Goal: Transaction & Acquisition: Purchase product/service

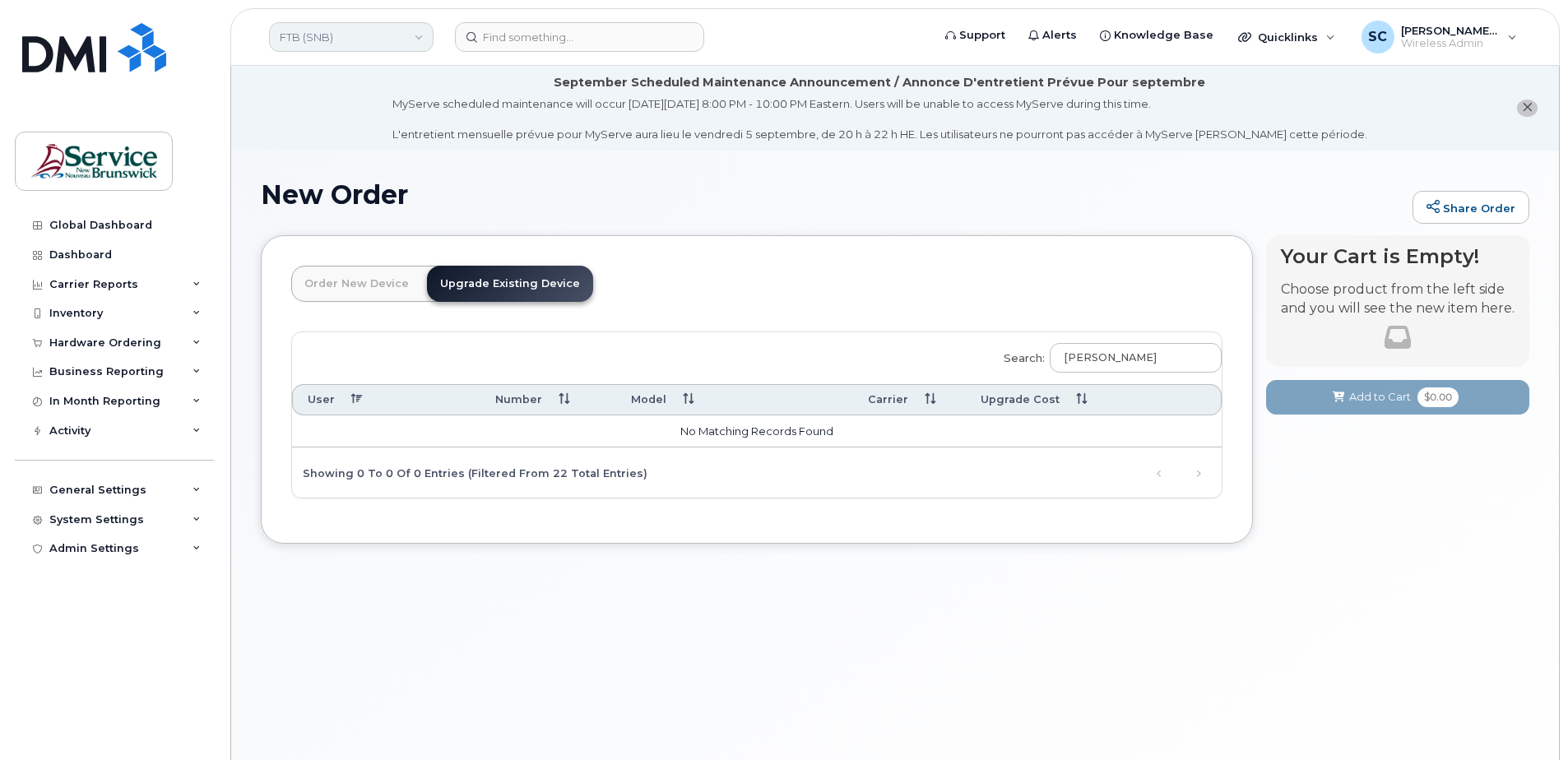
click at [348, 32] on link "FTB (SNB)" at bounding box center [351, 36] width 165 height 30
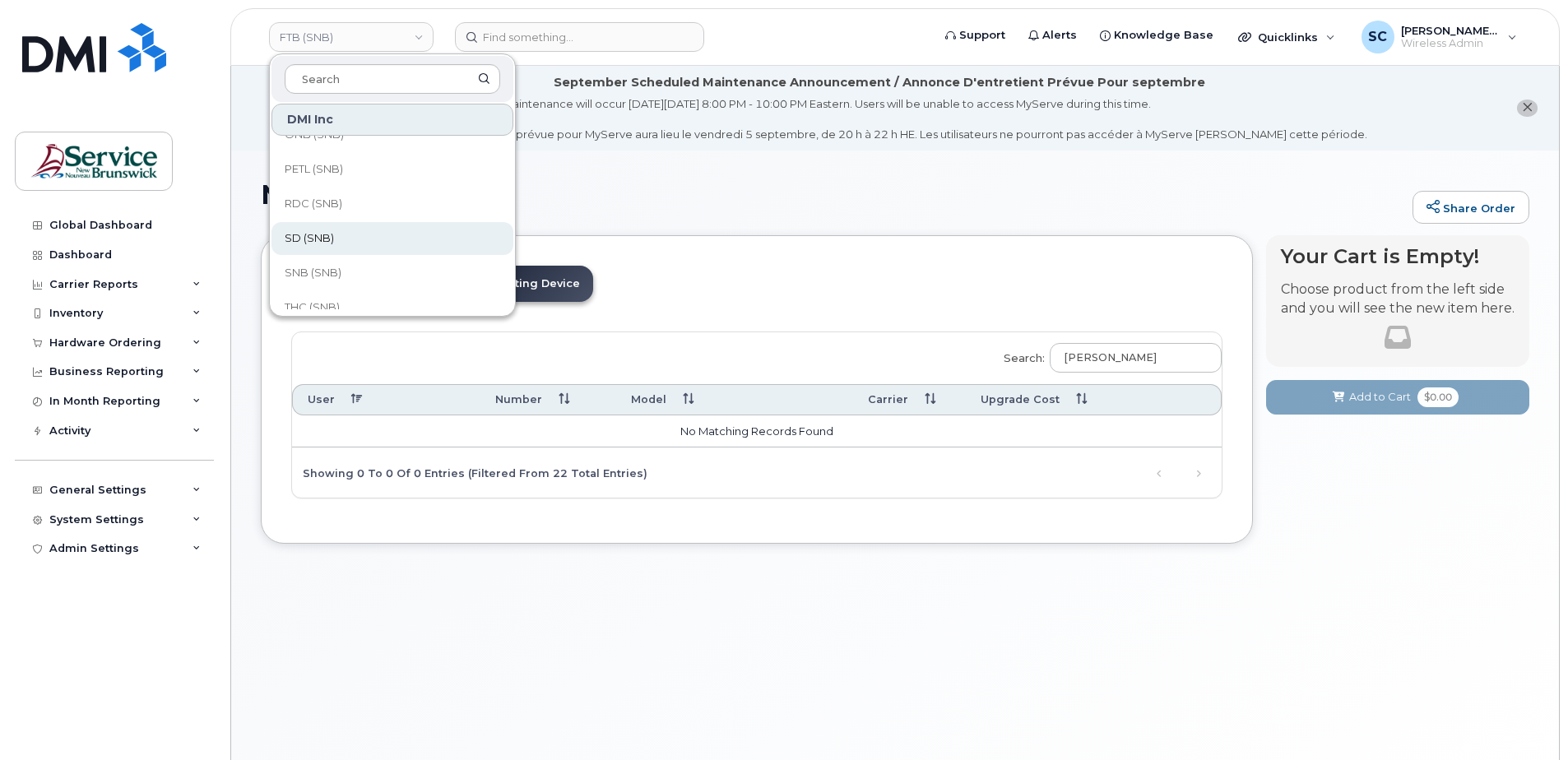
scroll to position [417, 0]
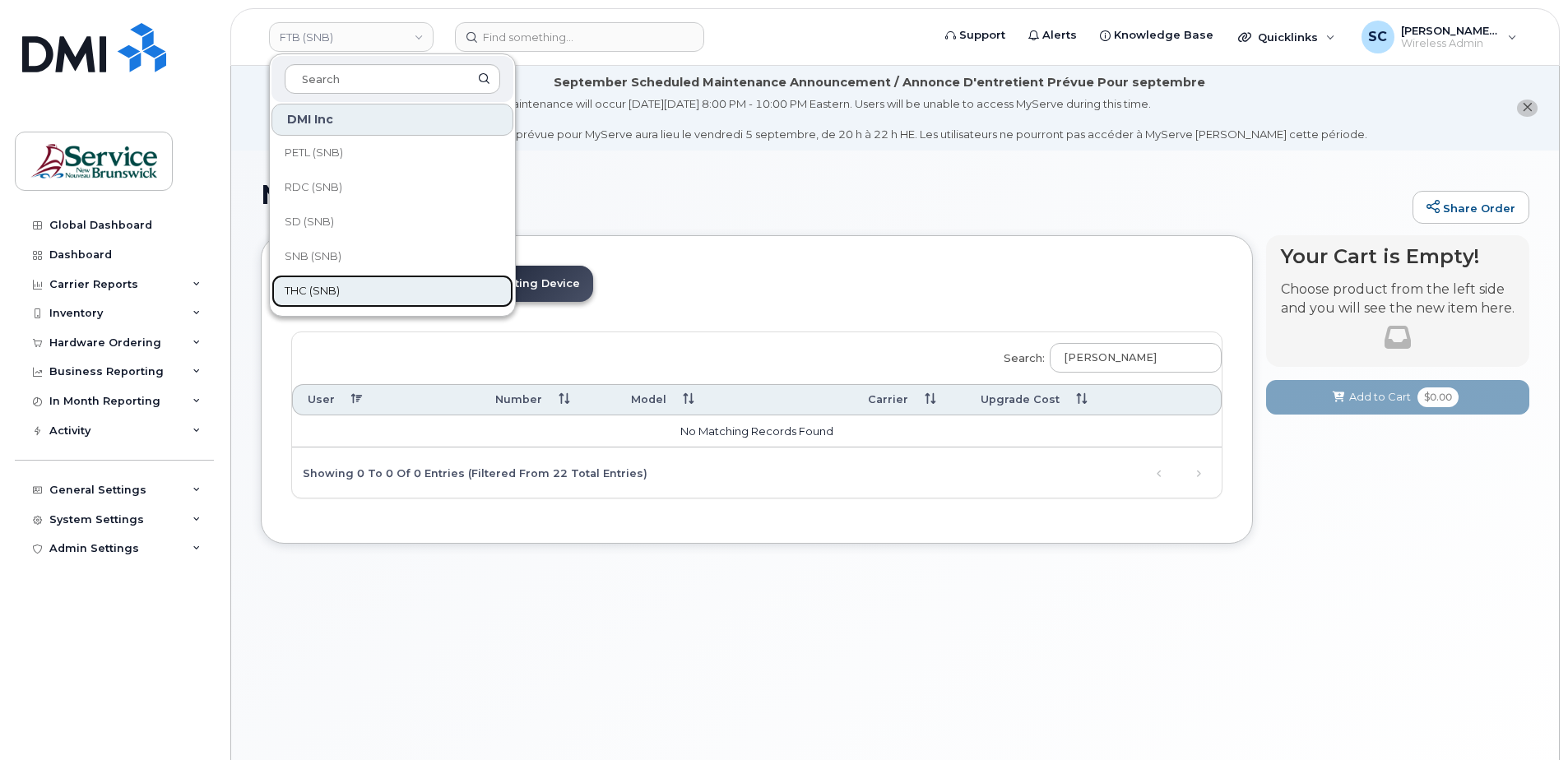
click at [332, 286] on span "THC (SNB)" at bounding box center [312, 291] width 56 height 16
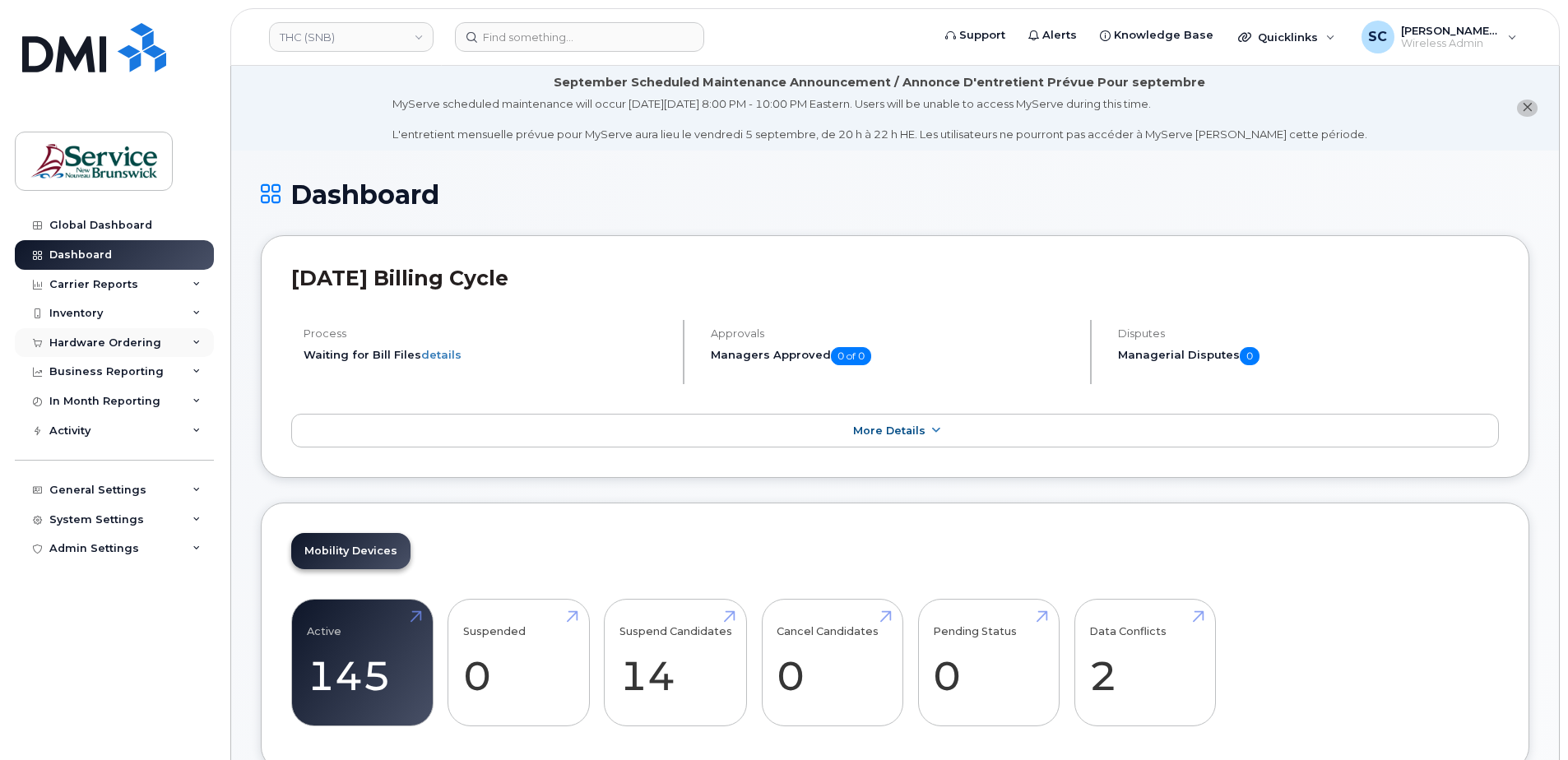
click at [133, 342] on div "Hardware Ordering" at bounding box center [105, 343] width 112 height 13
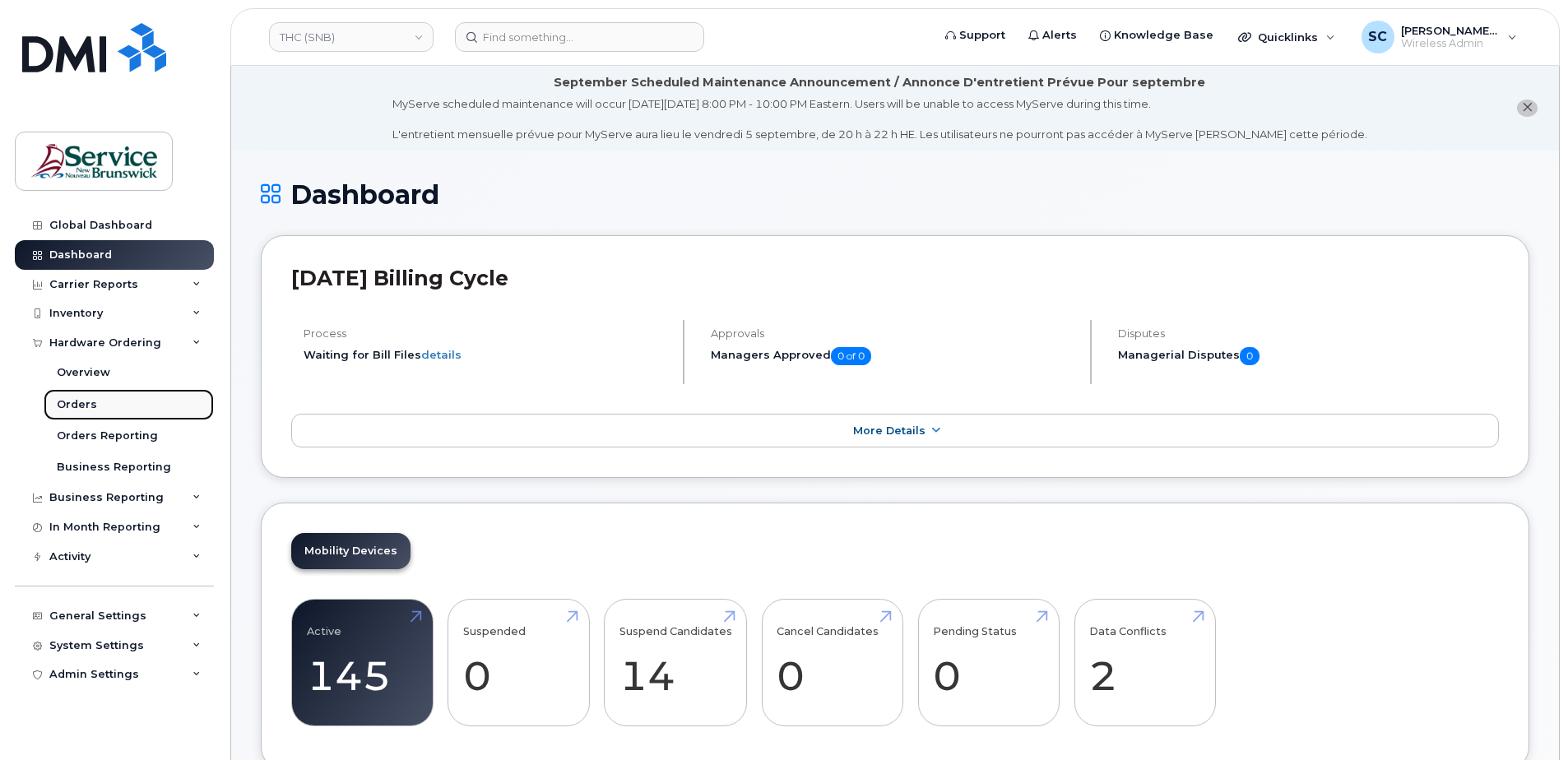
click at [93, 403] on div "Orders" at bounding box center [76, 405] width 40 height 15
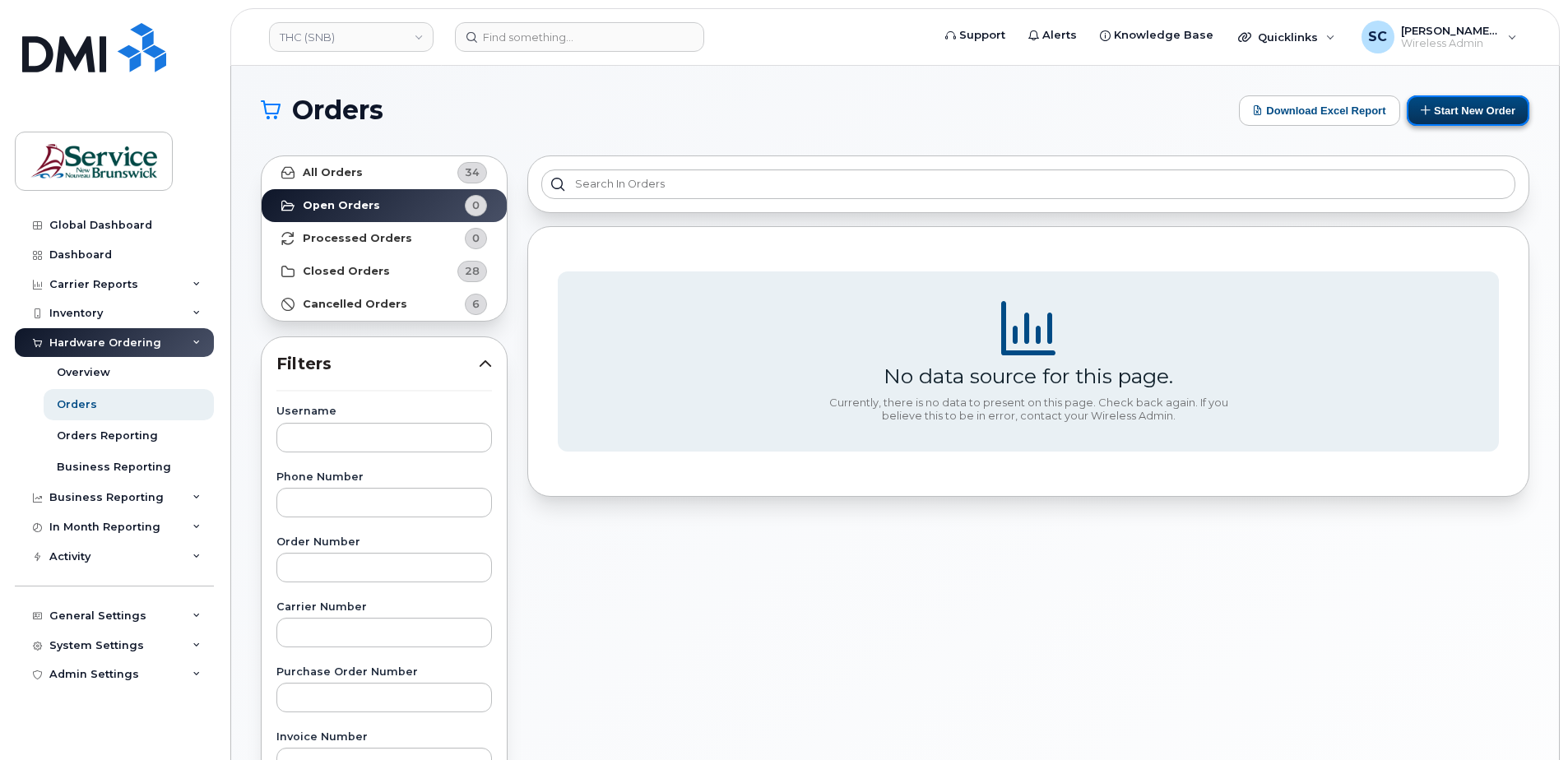
click at [1464, 114] on button "Start New Order" at bounding box center [1468, 110] width 123 height 30
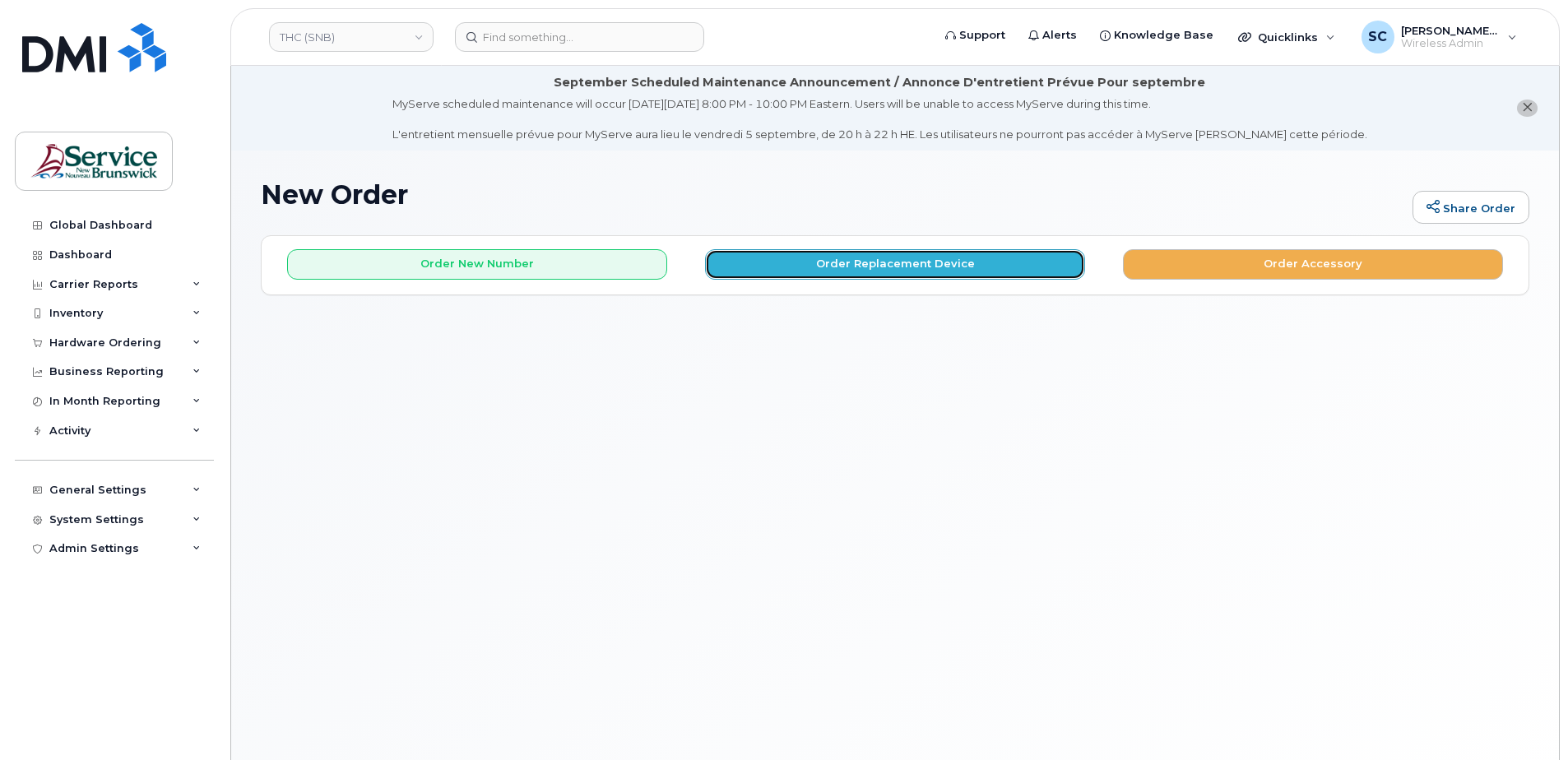
click at [782, 258] on button "Order Replacement Device" at bounding box center [895, 264] width 380 height 30
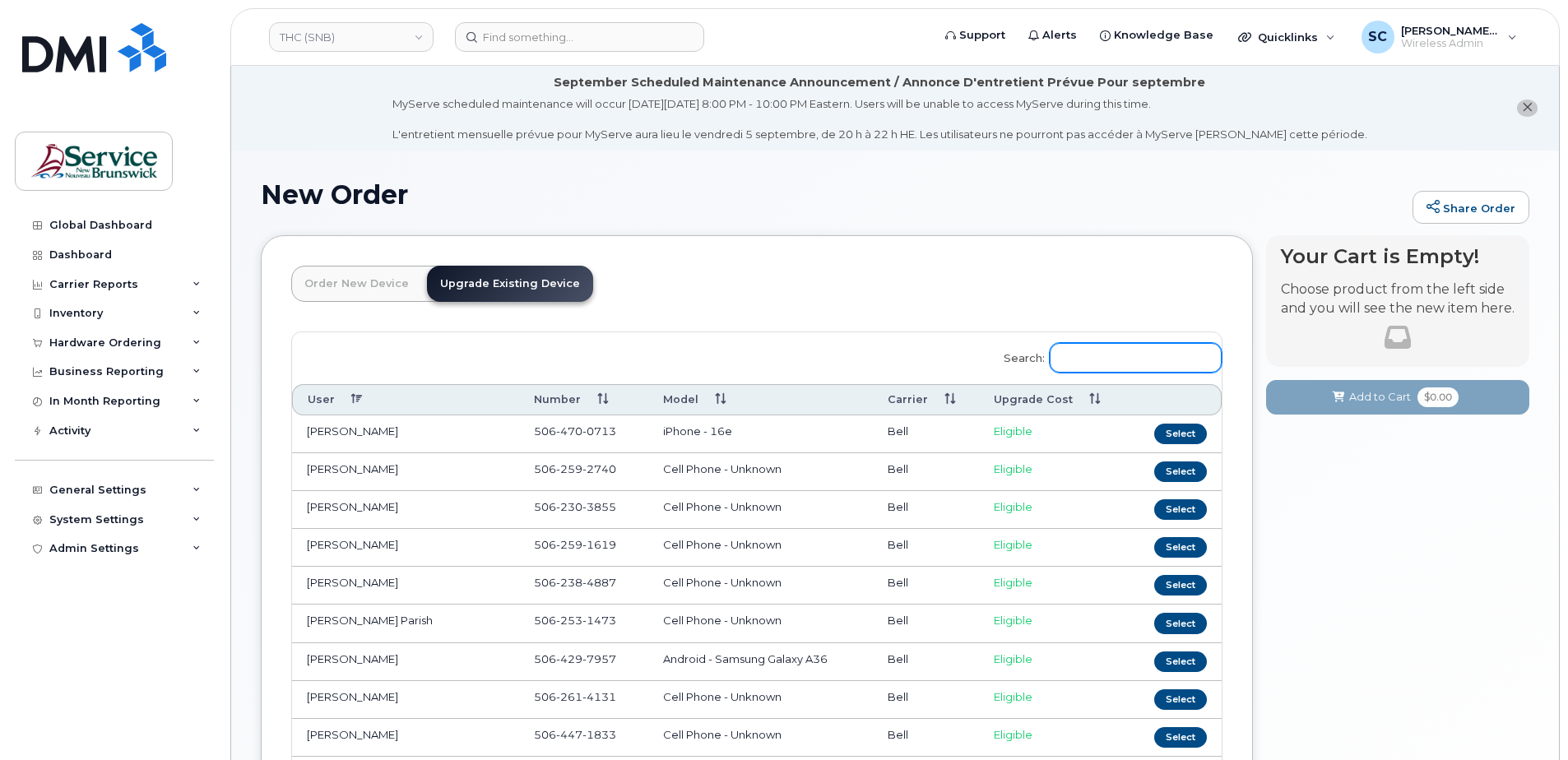
click at [1123, 359] on input "Search:" at bounding box center [1136, 358] width 172 height 30
paste input "5067407348"
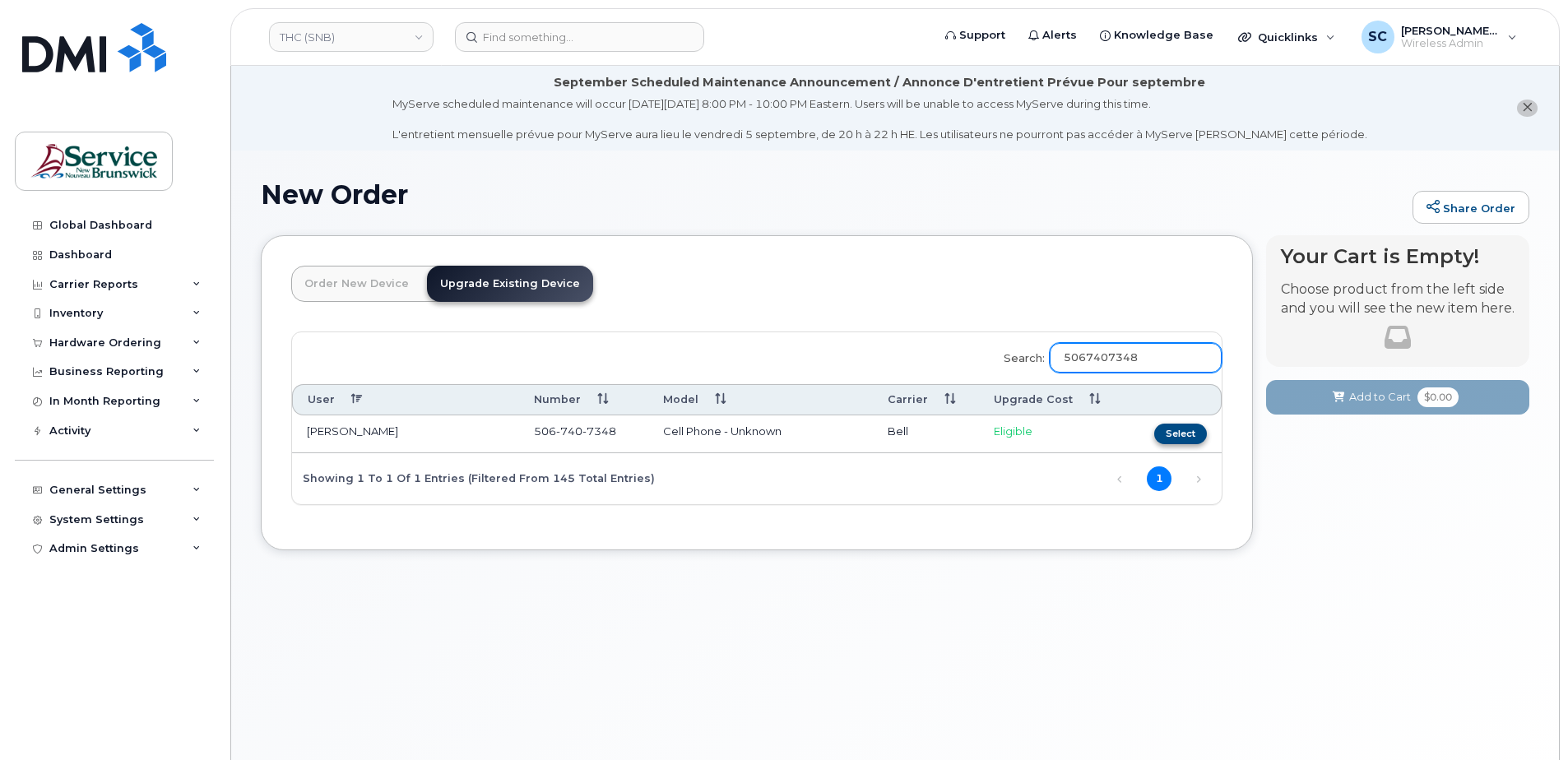
type input "5067407348"
click at [1174, 431] on button "Select" at bounding box center [1181, 434] width 53 height 21
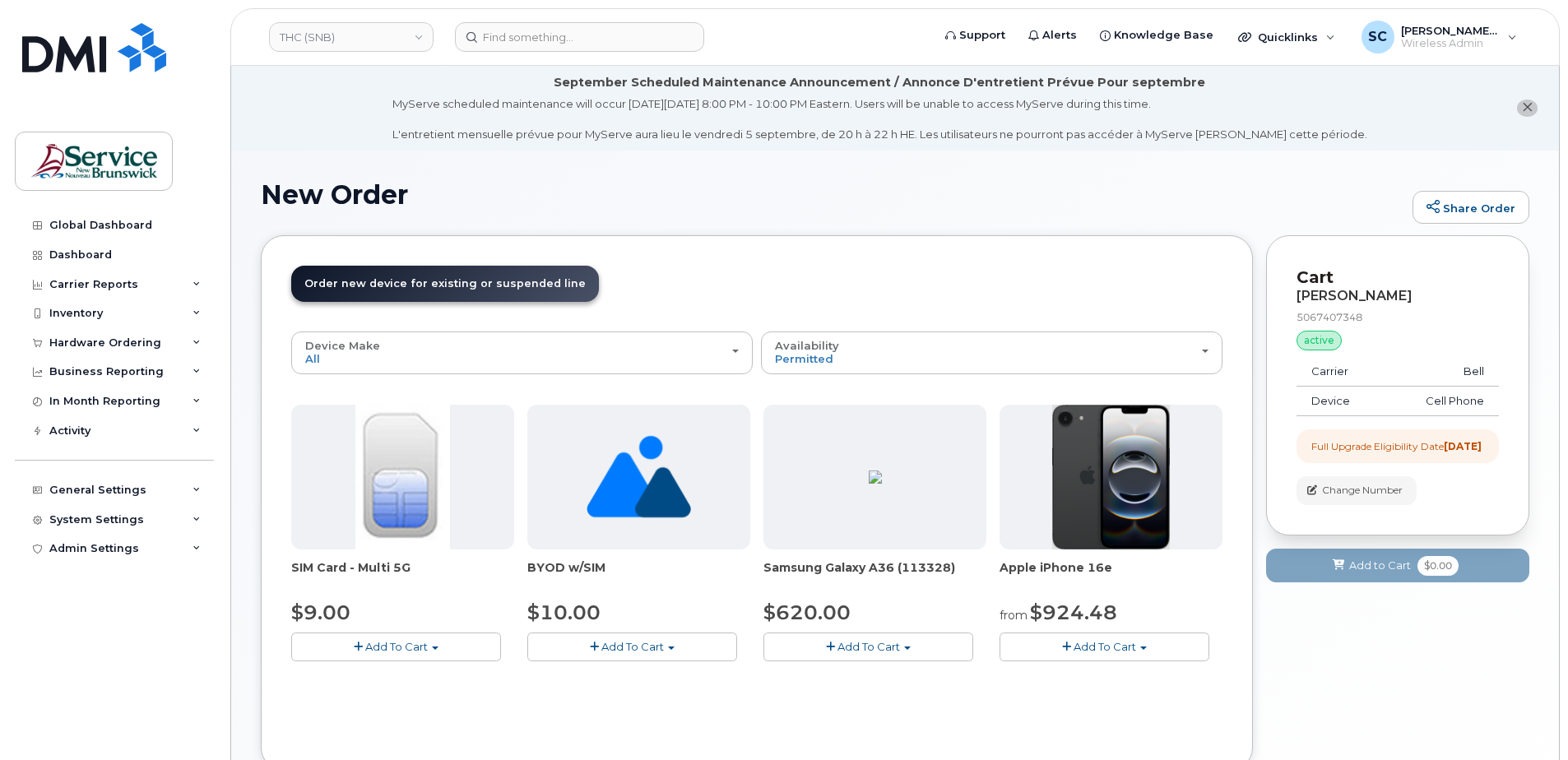
click at [1150, 649] on button "Add To Cart" at bounding box center [1105, 647] width 210 height 29
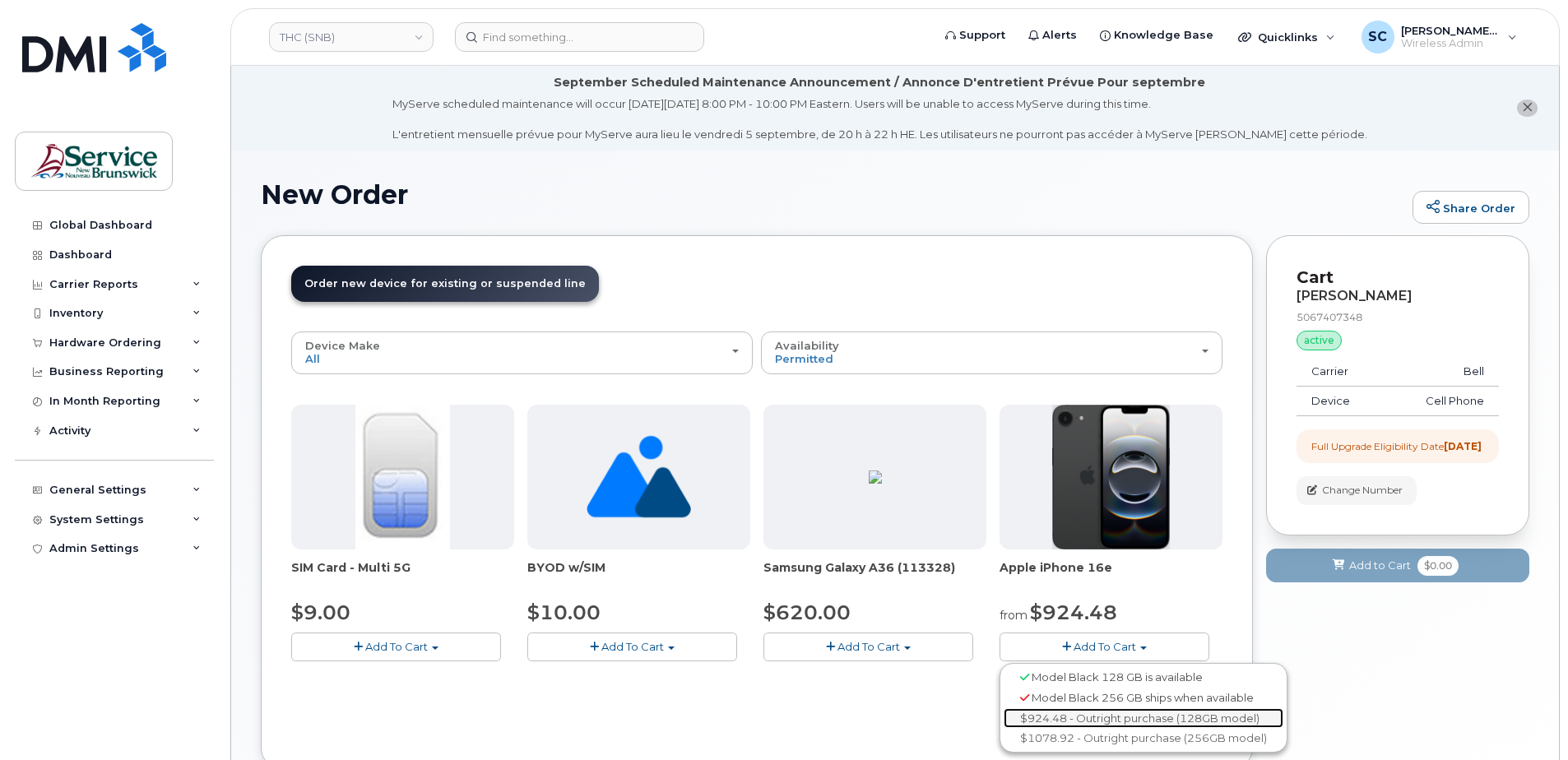
click at [1126, 711] on link "$924.48 - Outright purchase (128GB model)" at bounding box center [1143, 718] width 279 height 21
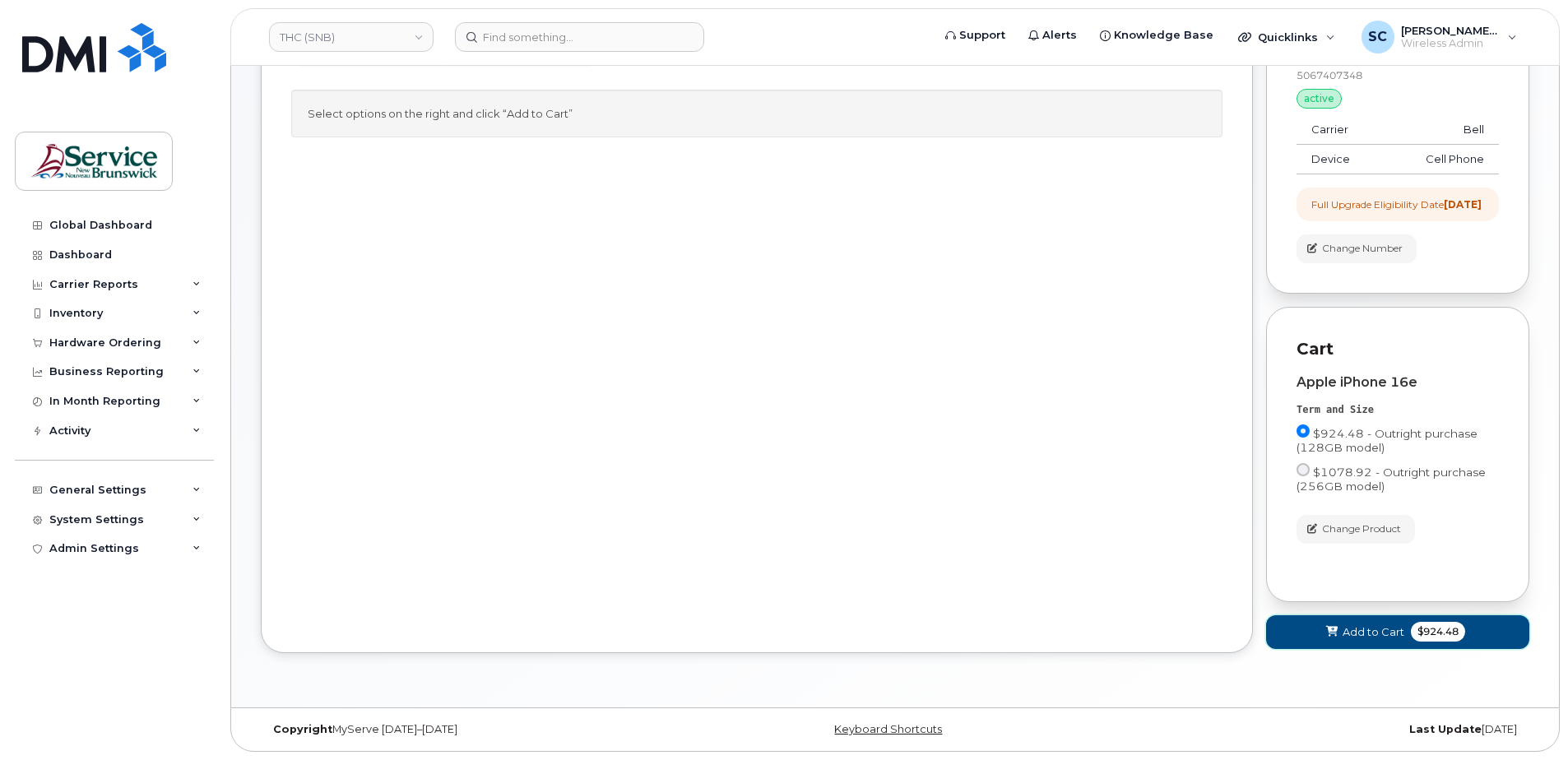
click at [1361, 642] on button "Add to Cart $924.48" at bounding box center [1398, 632] width 263 height 34
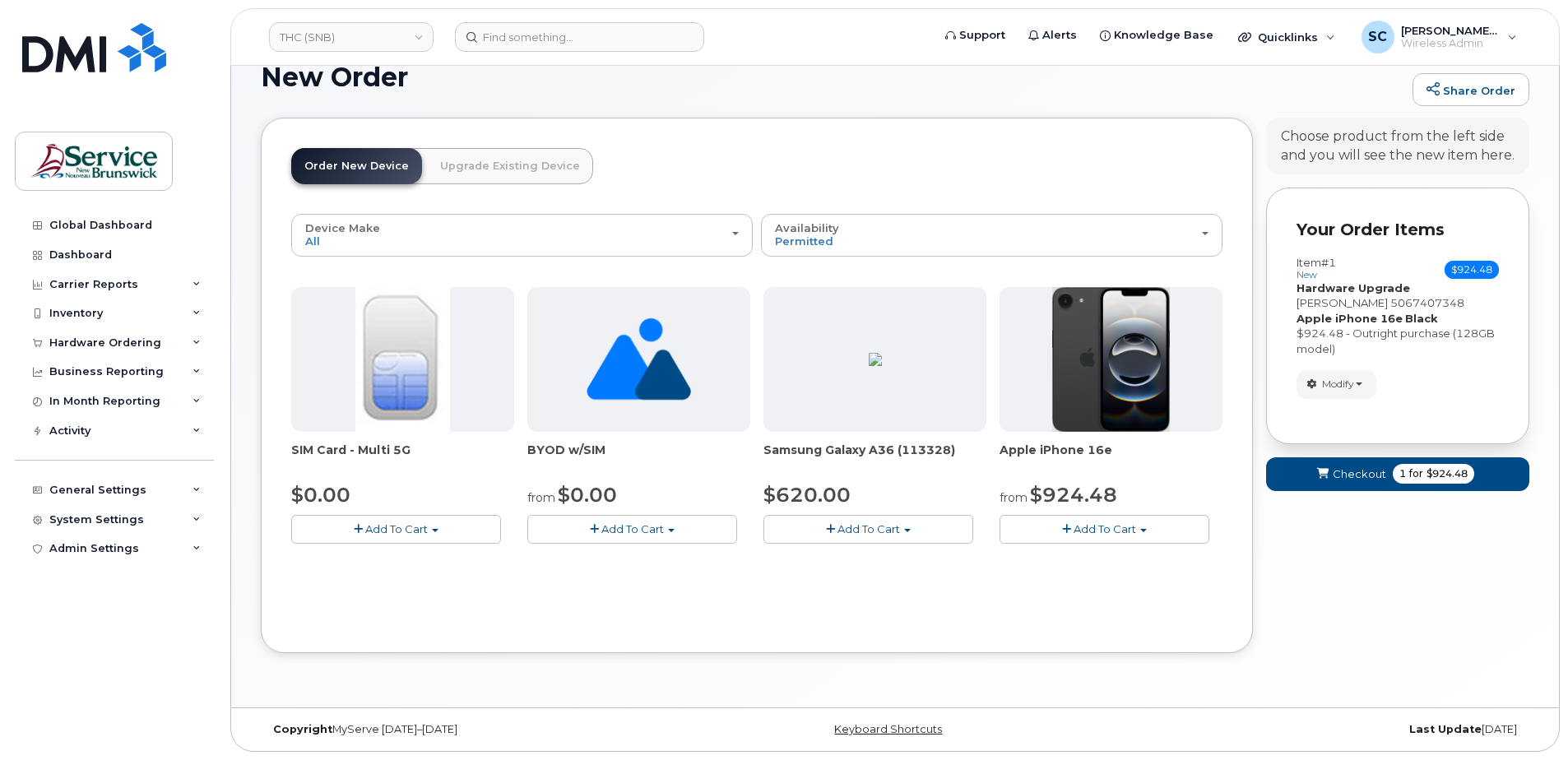
click at [1340, 502] on form "Your Order Items Item #1 new $924.48 Accessories Only SIM Only Activation New A…" at bounding box center [1398, 347] width 263 height 319
click at [1345, 481] on span "Checkout" at bounding box center [1360, 474] width 54 height 15
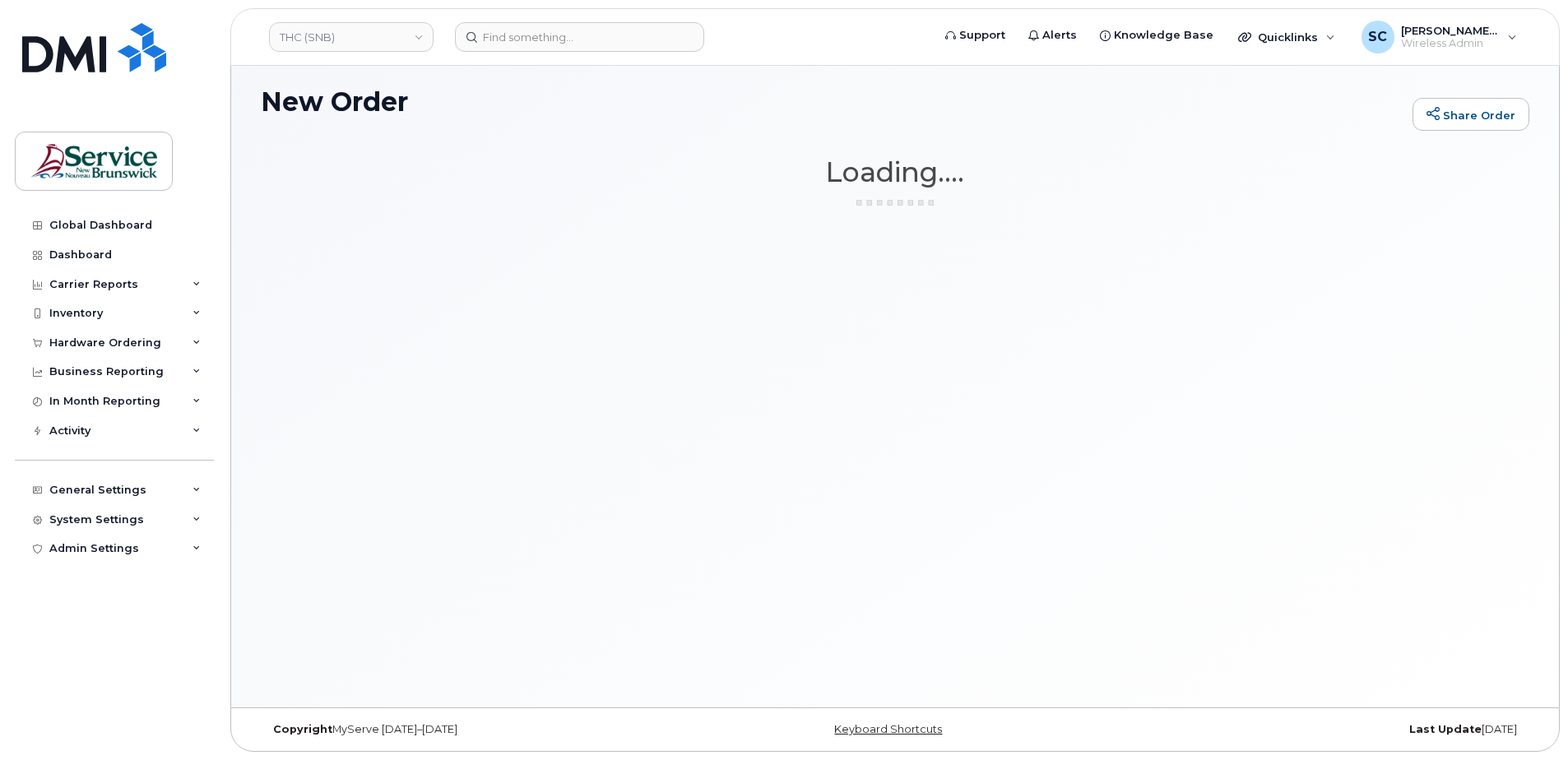
scroll to position [93, 0]
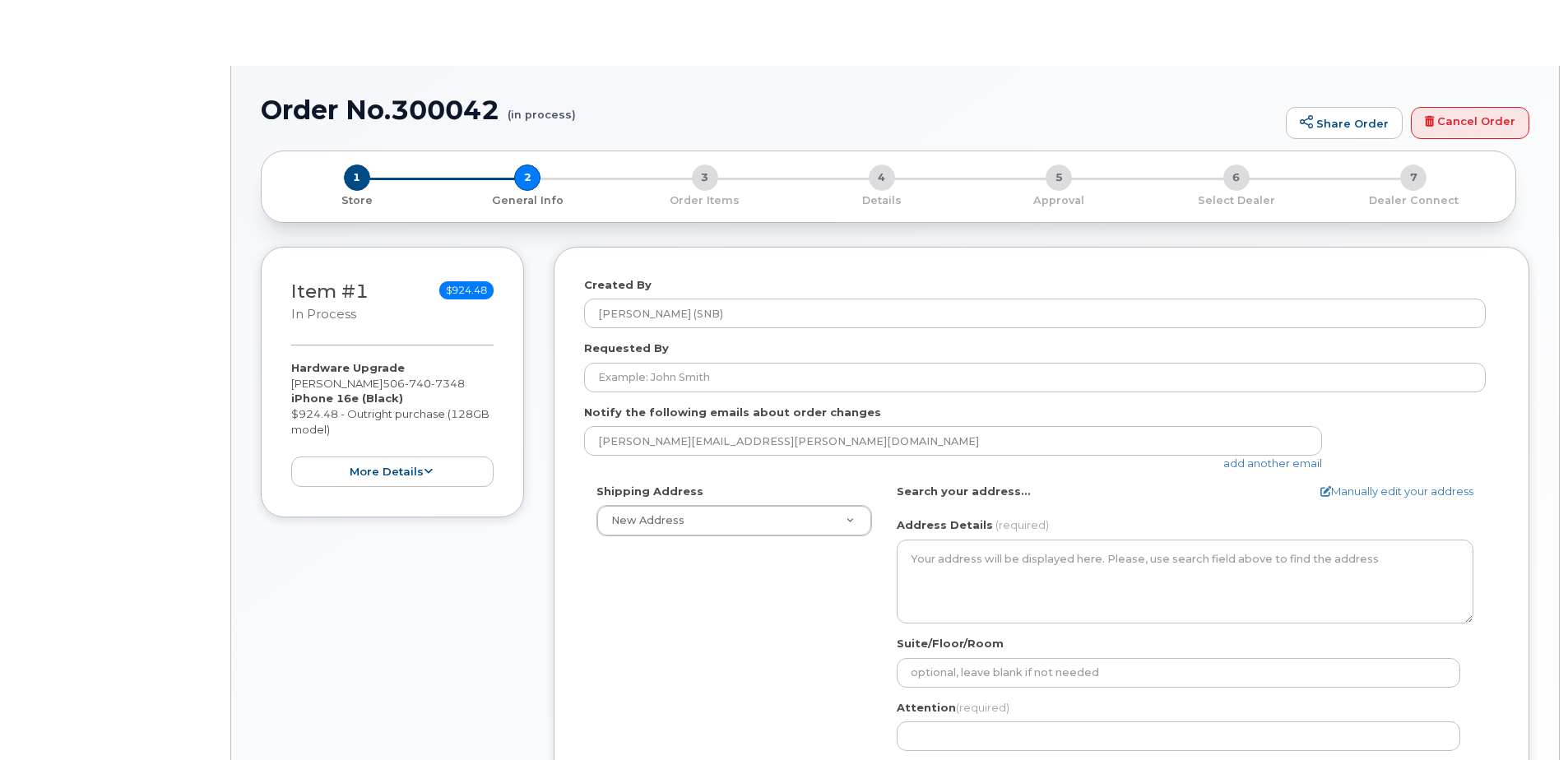
select select
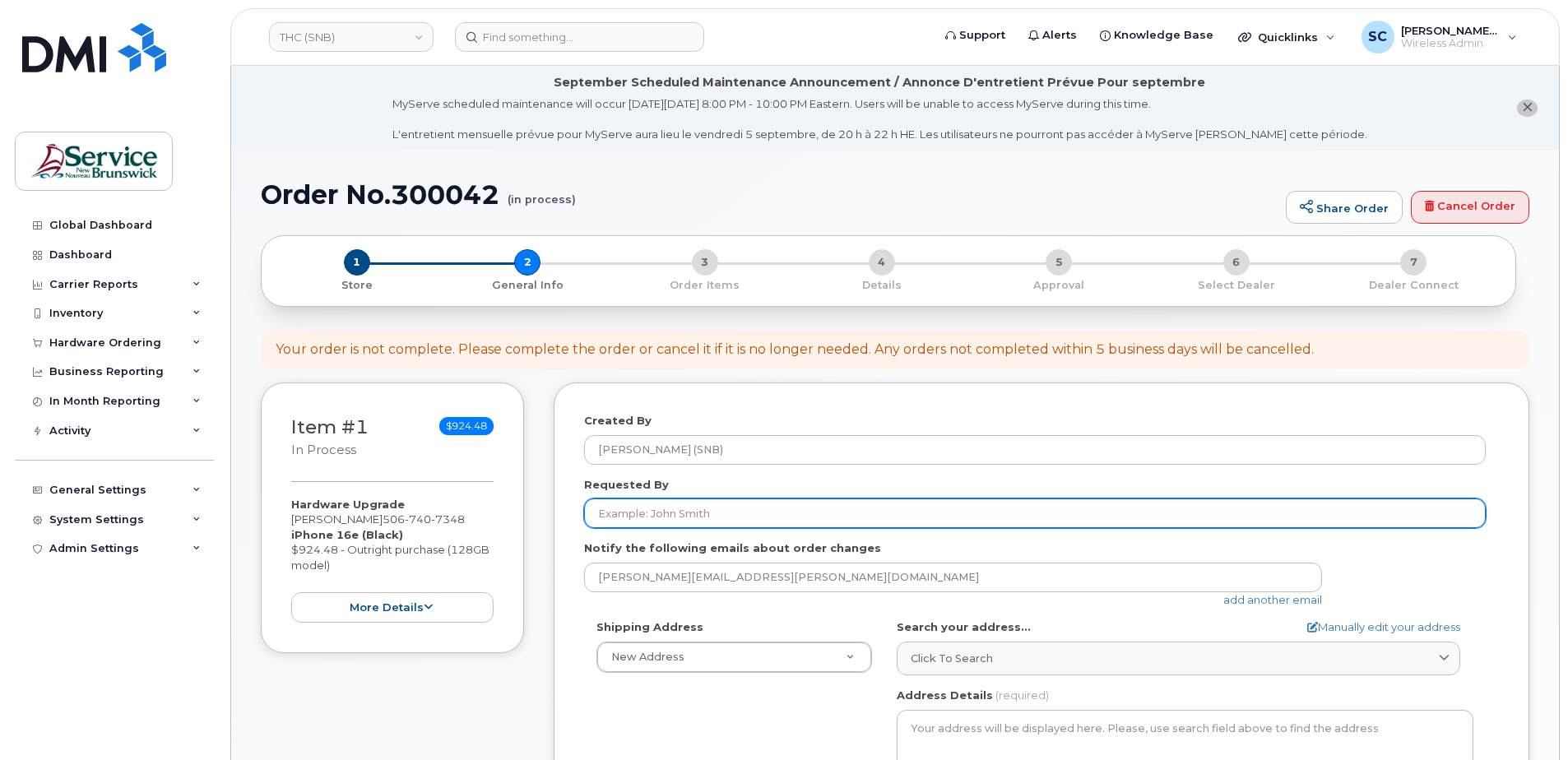
click at [674, 503] on input "Requested By" at bounding box center [1035, 513] width 902 height 30
paste input "[PERSON_NAME][EMAIL_ADDRESS][PERSON_NAME][DOMAIN_NAME]"
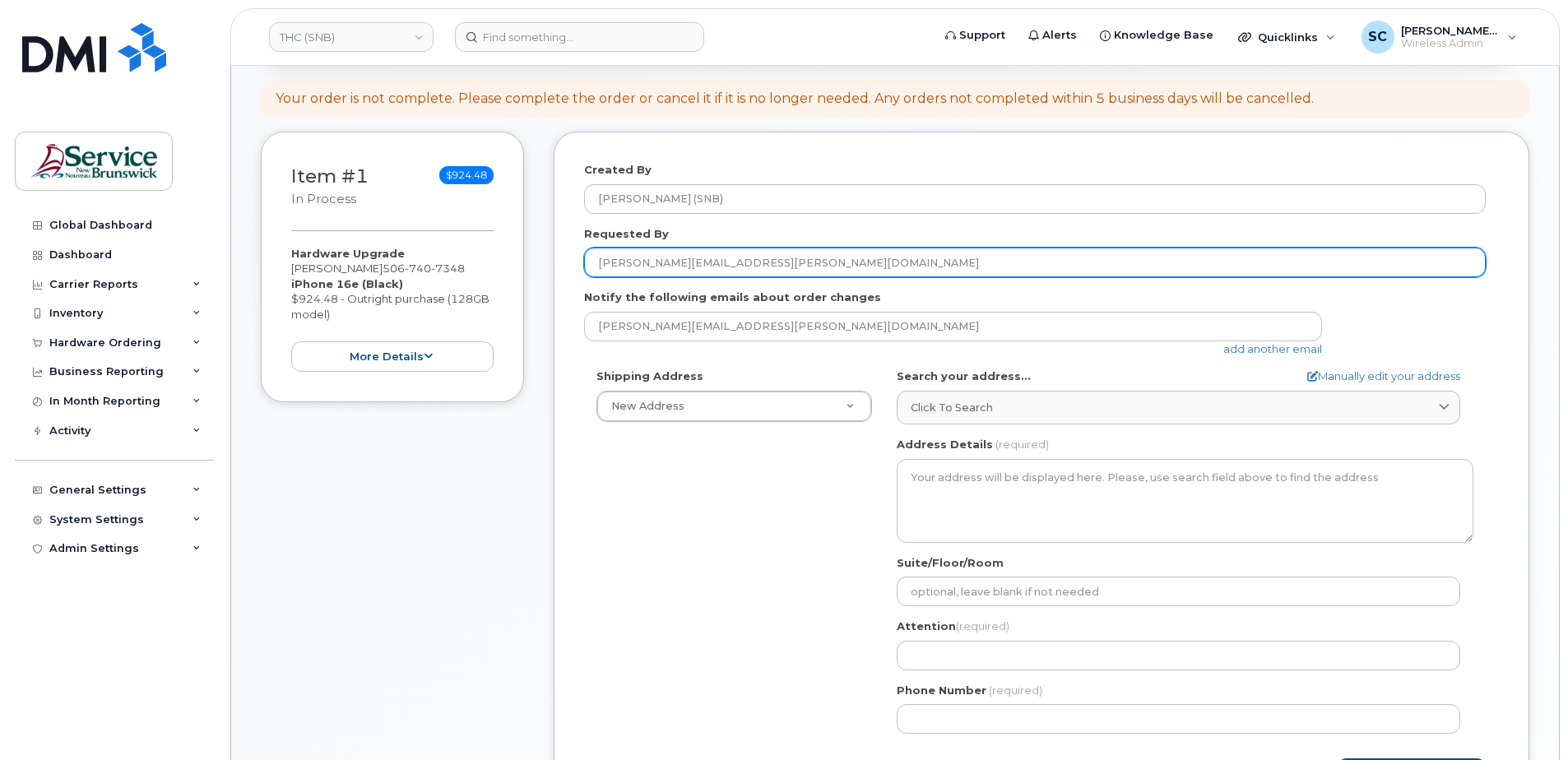
scroll to position [329, 0]
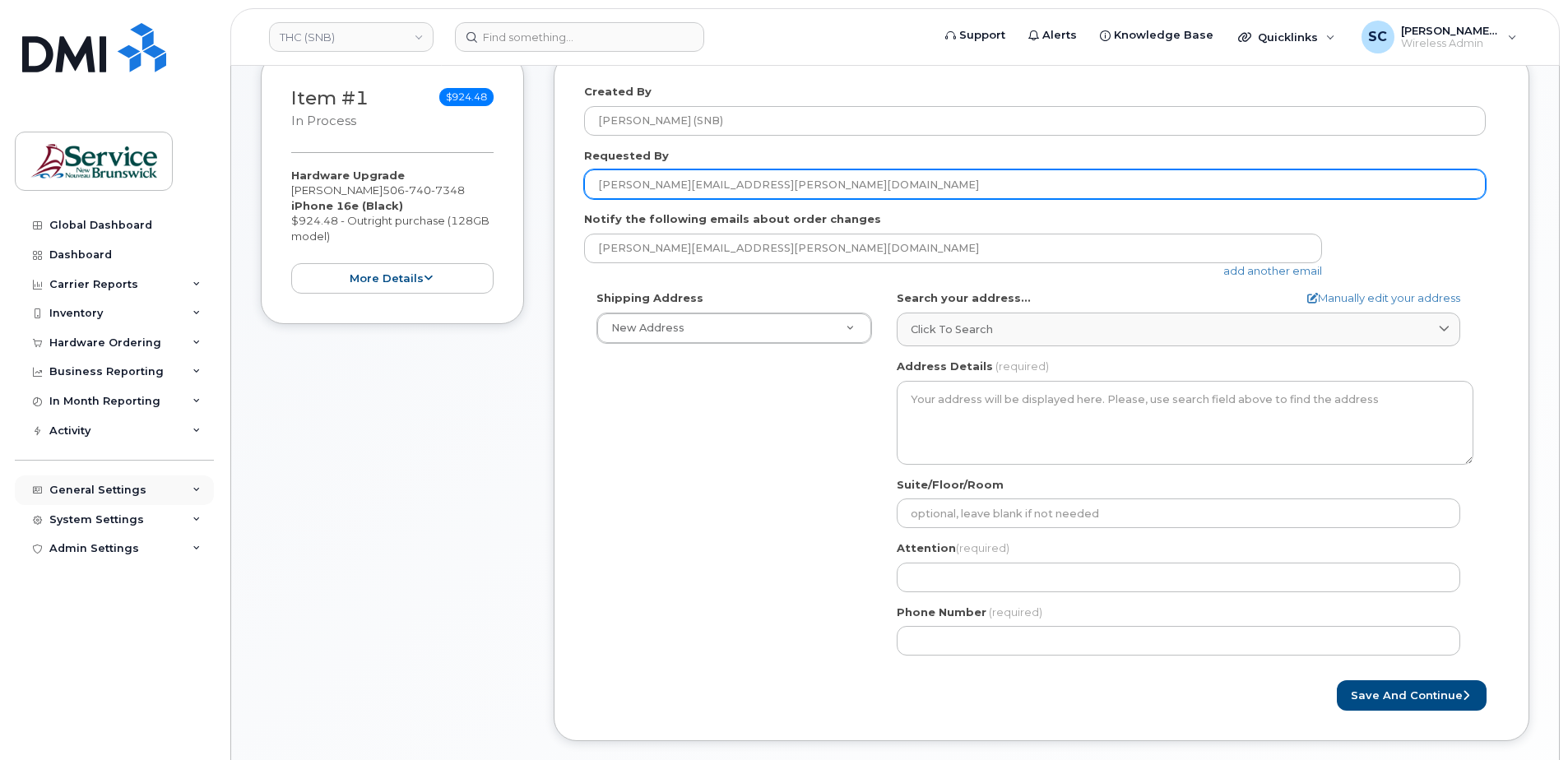
type input "[PERSON_NAME][EMAIL_ADDRESS][PERSON_NAME][DOMAIN_NAME]"
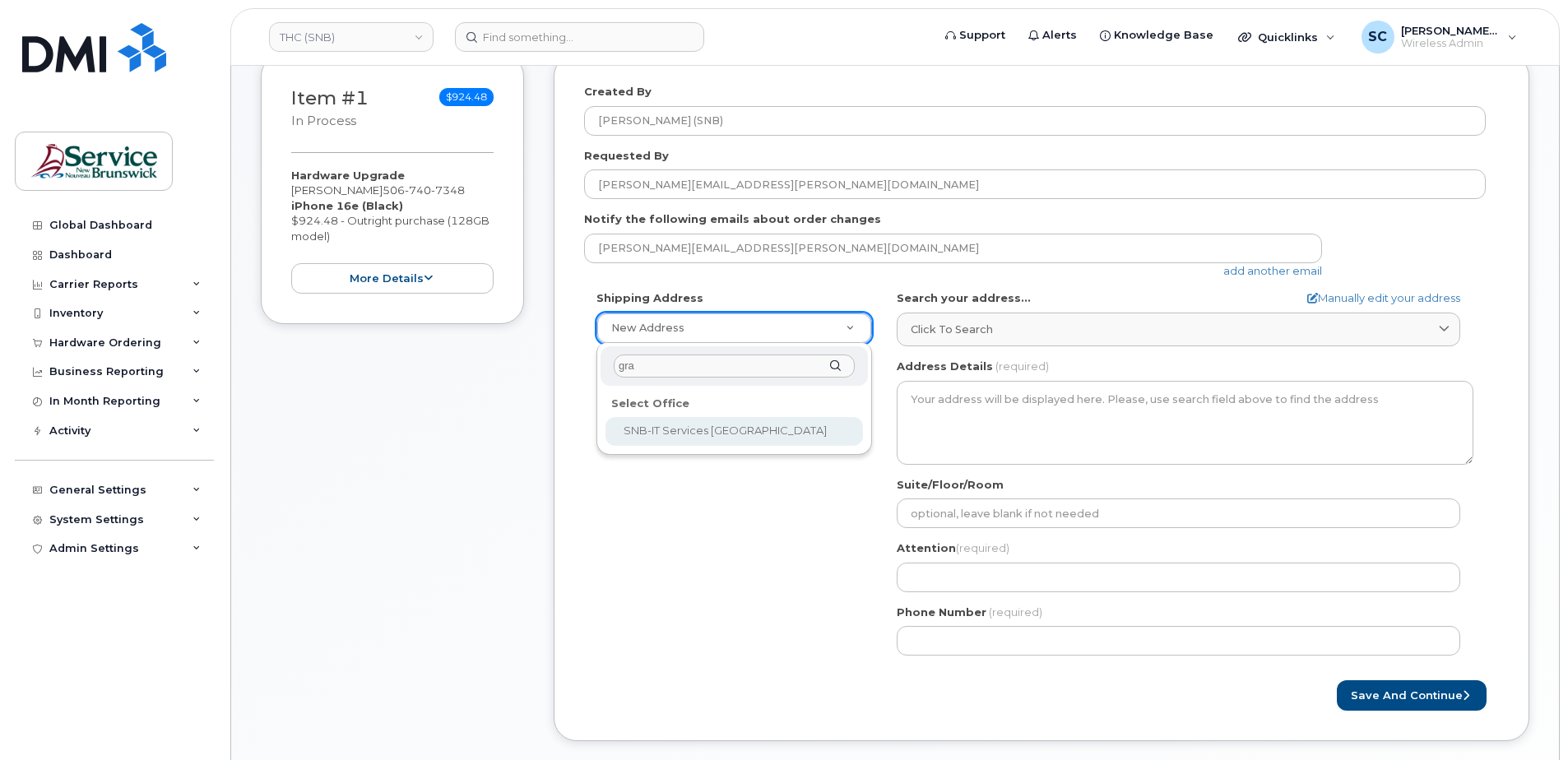
type input "gra"
select select
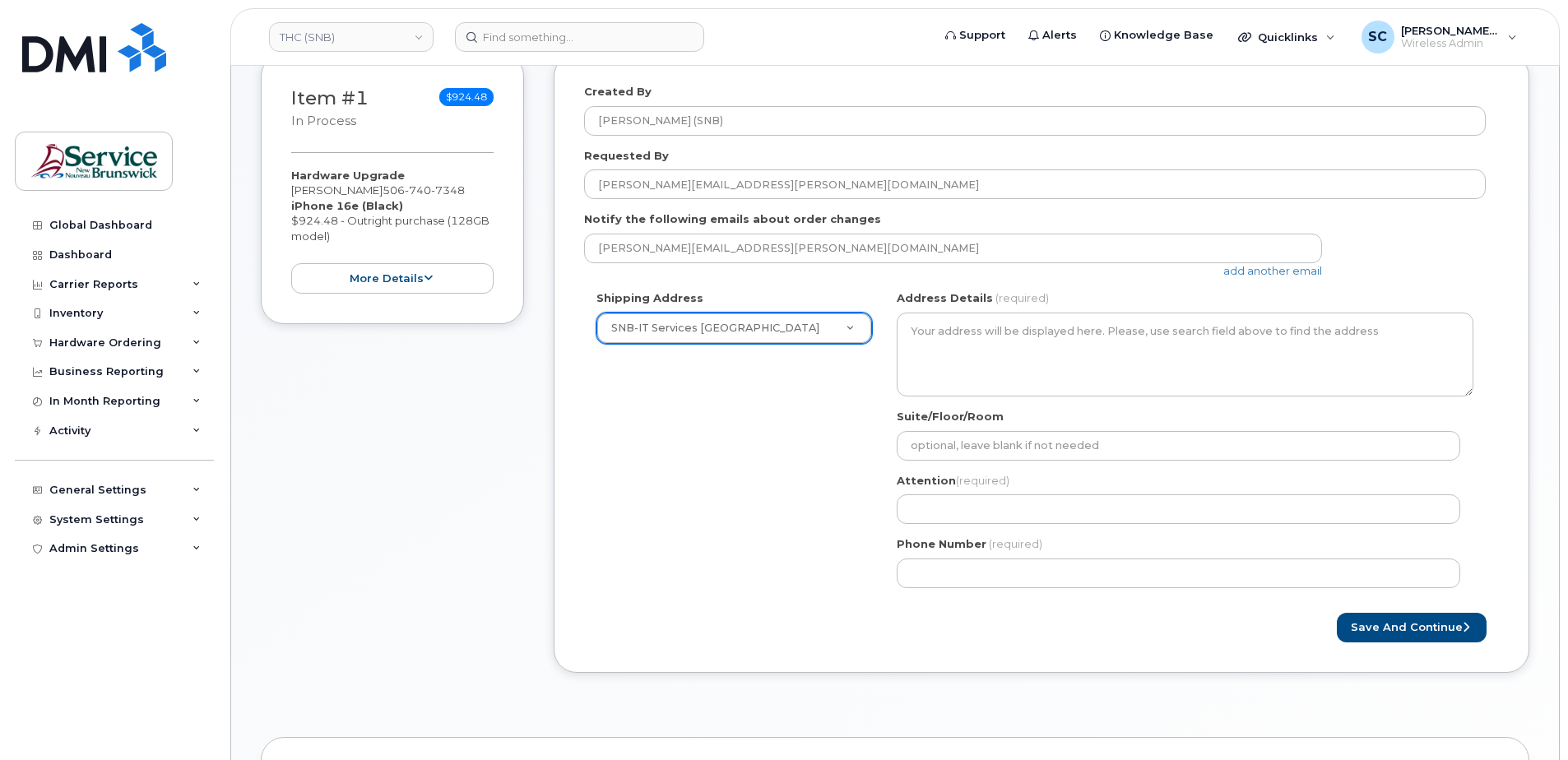
type textarea "625 Everard H Daigle Blvd Grand-Sault New Brunswick E3Z 2R9"
type input "Jean-Marc Foulem"
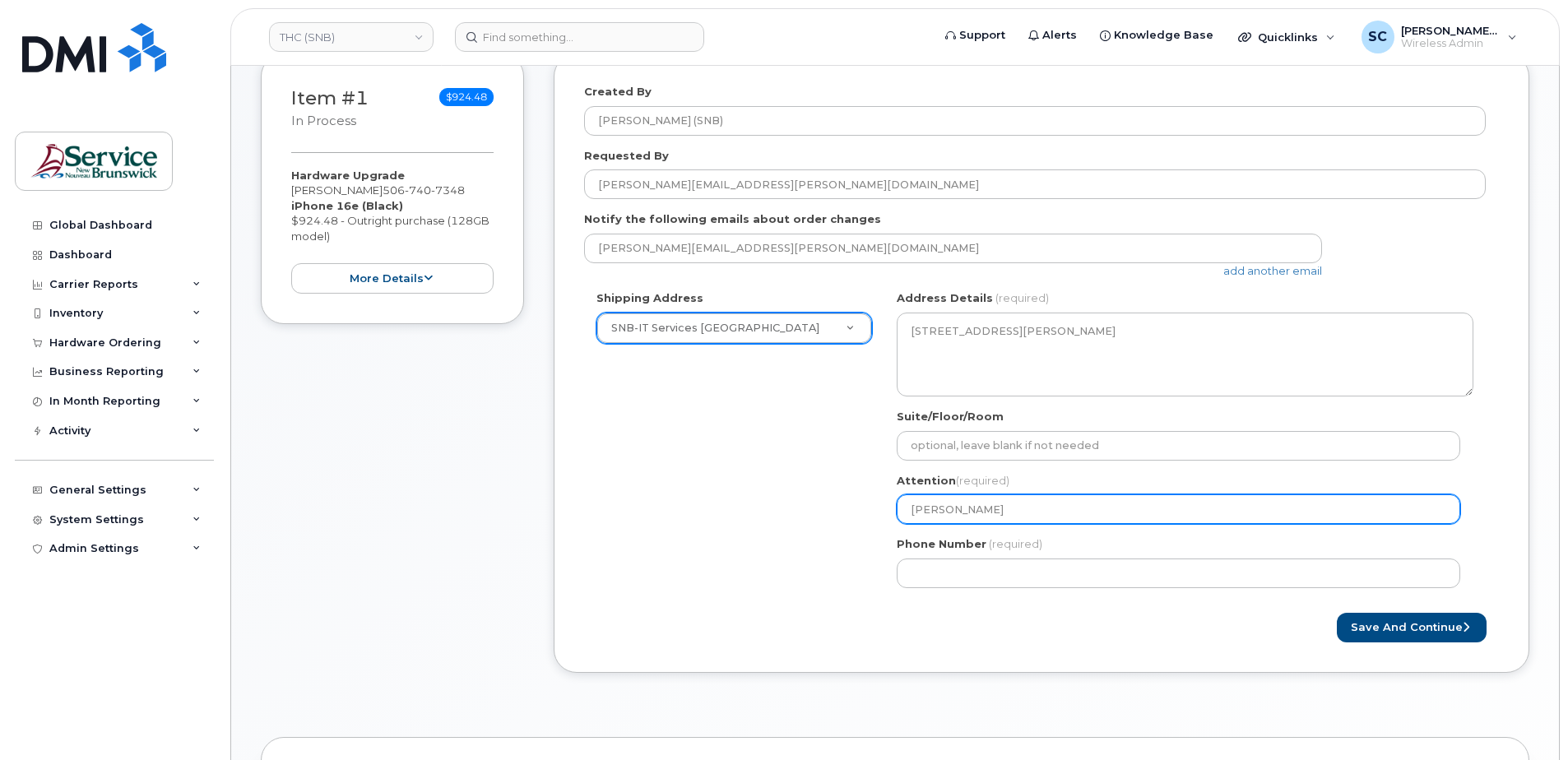
click at [983, 505] on input "Jean-Marc Foulem" at bounding box center [1179, 509] width 563 height 30
paste input "[PERSON_NAME]"
select select
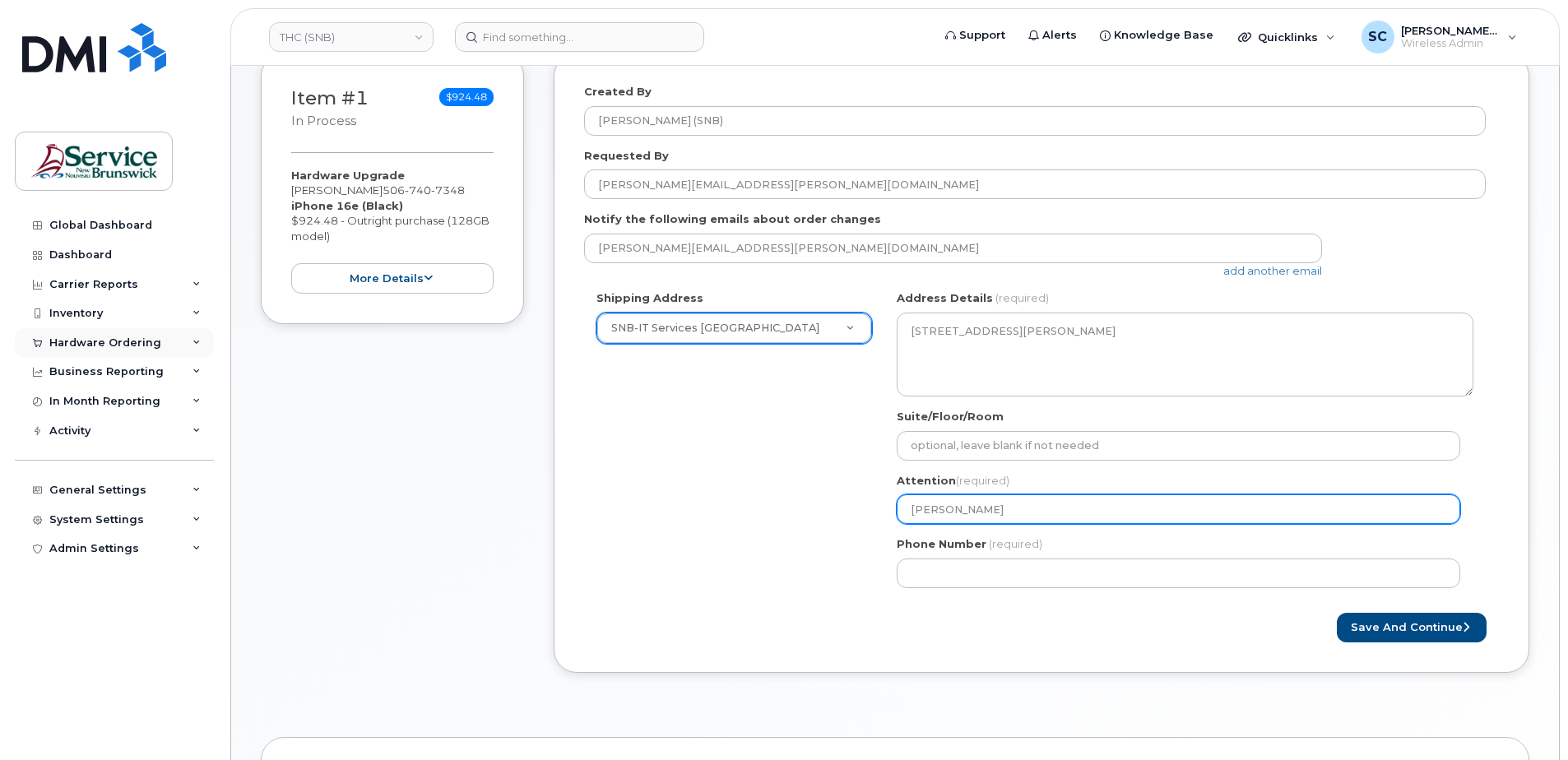
type input "[PERSON_NAME]"
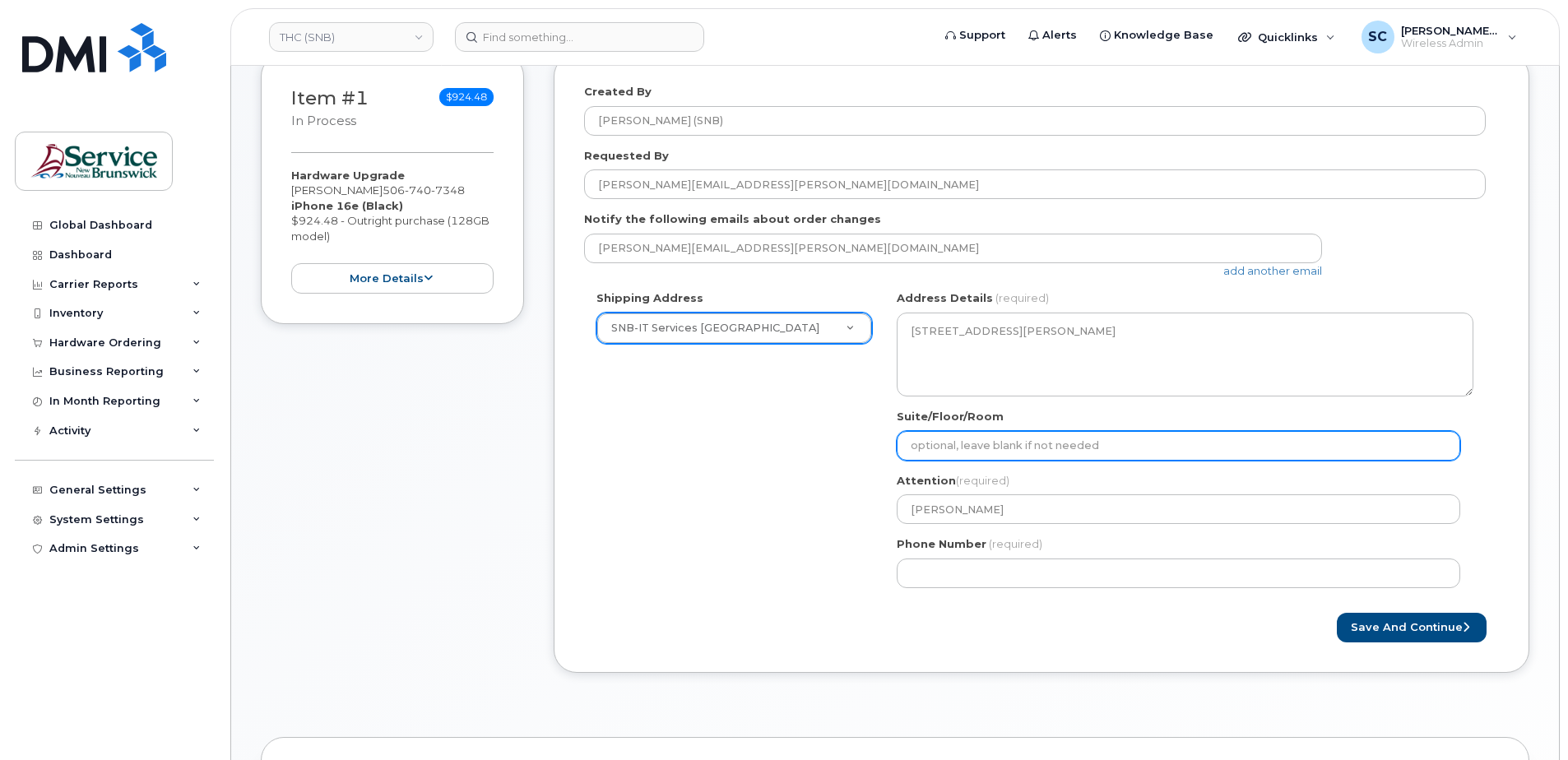
click at [929, 437] on input "Suite/Floor/Room" at bounding box center [1179, 446] width 563 height 30
paste input "WO0000000484764"
select select
type input "WO0000000484764"
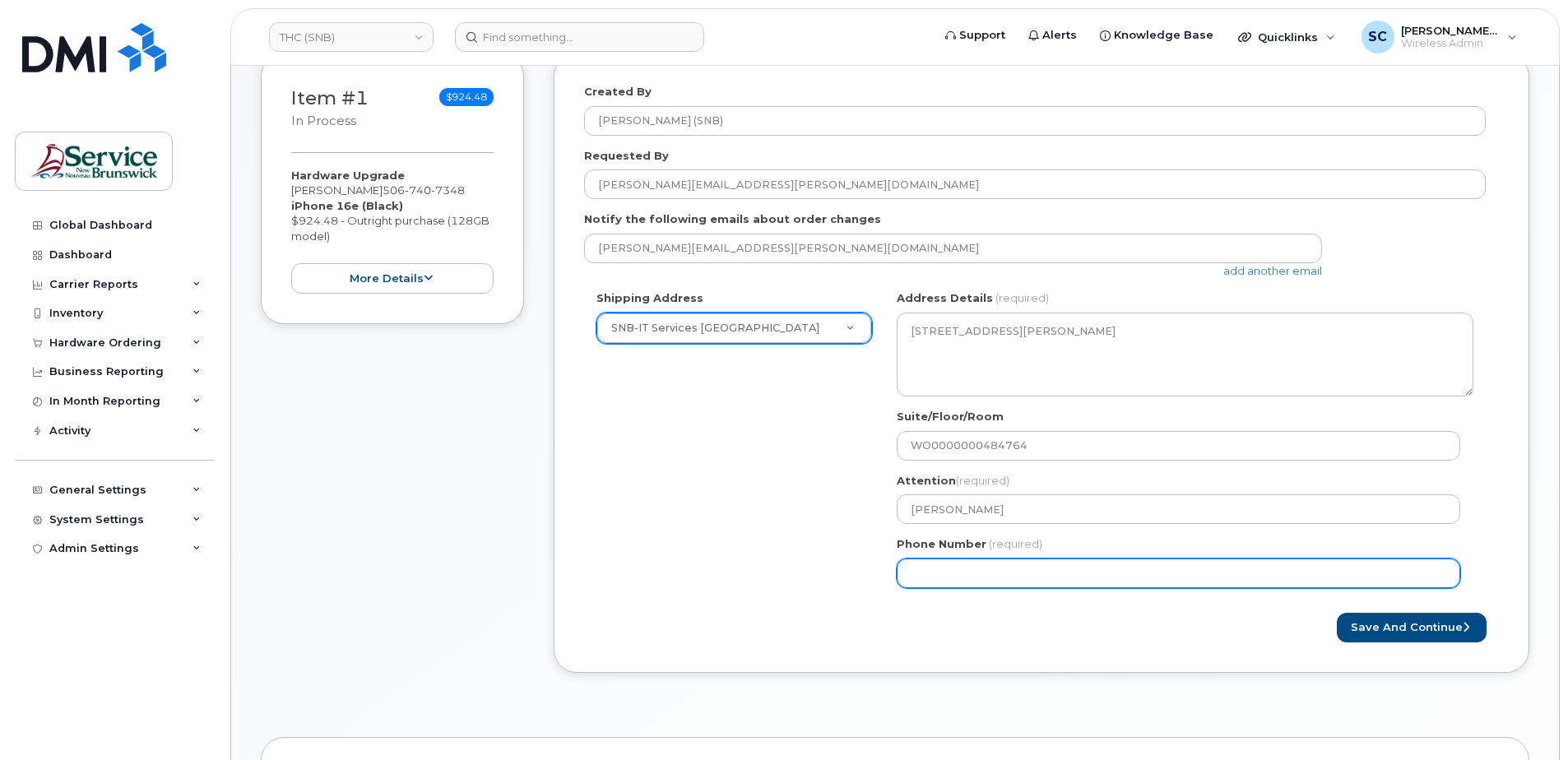
click at [957, 573] on input "Phone Number" at bounding box center [1179, 573] width 563 height 30
type input "1234567890"
select select
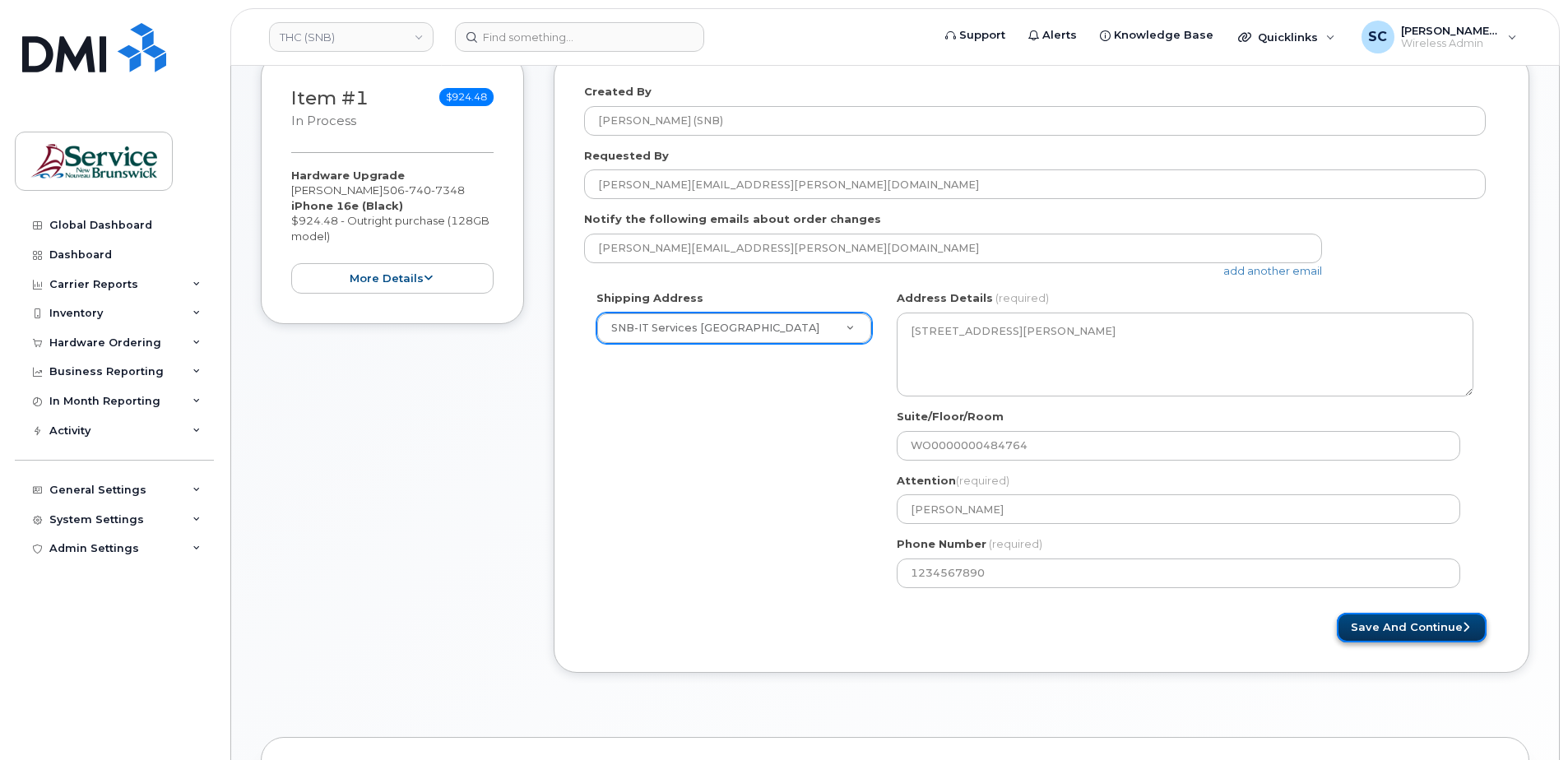
click at [1366, 630] on button "Save and Continue" at bounding box center [1411, 628] width 150 height 30
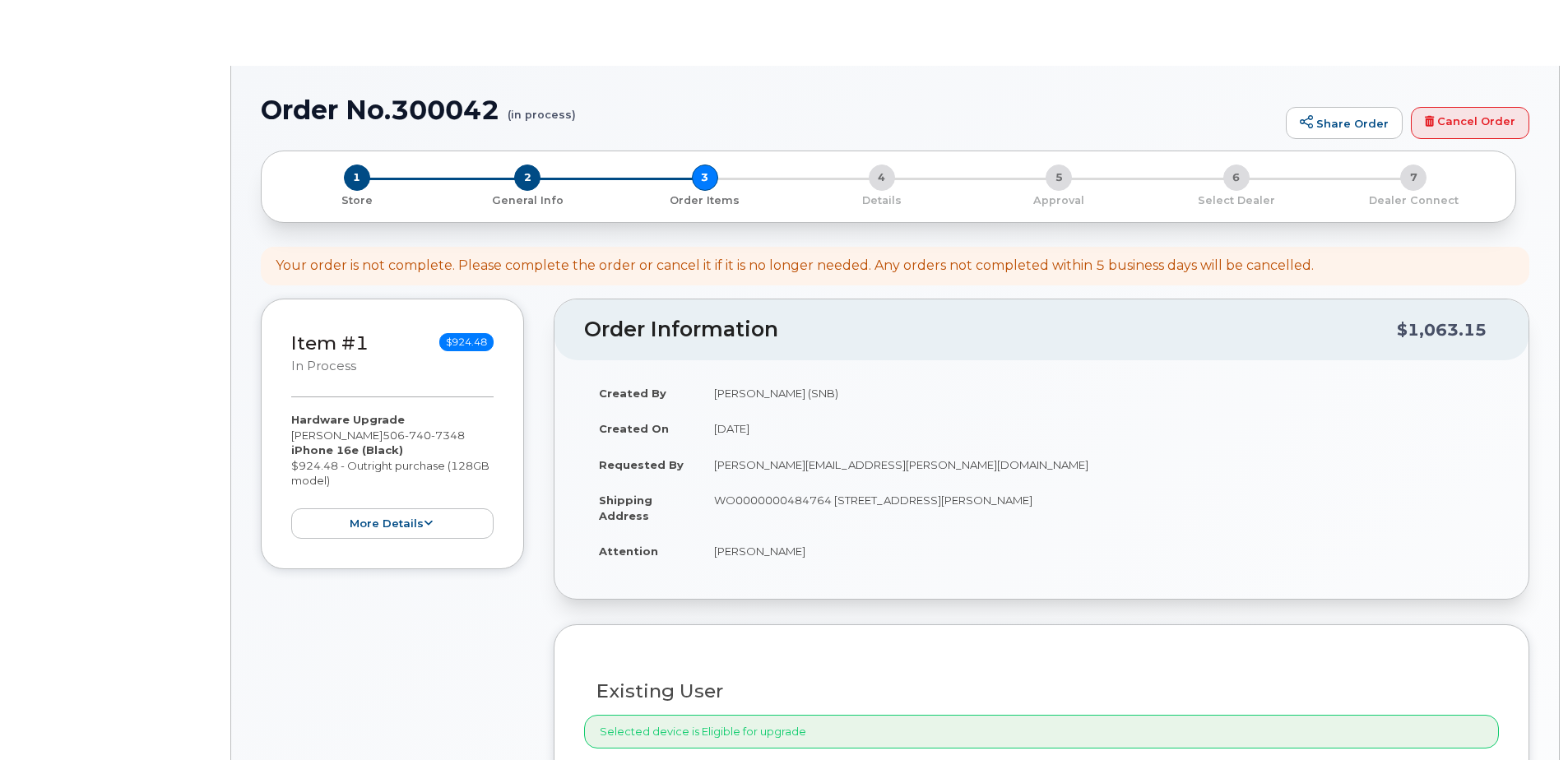
select select
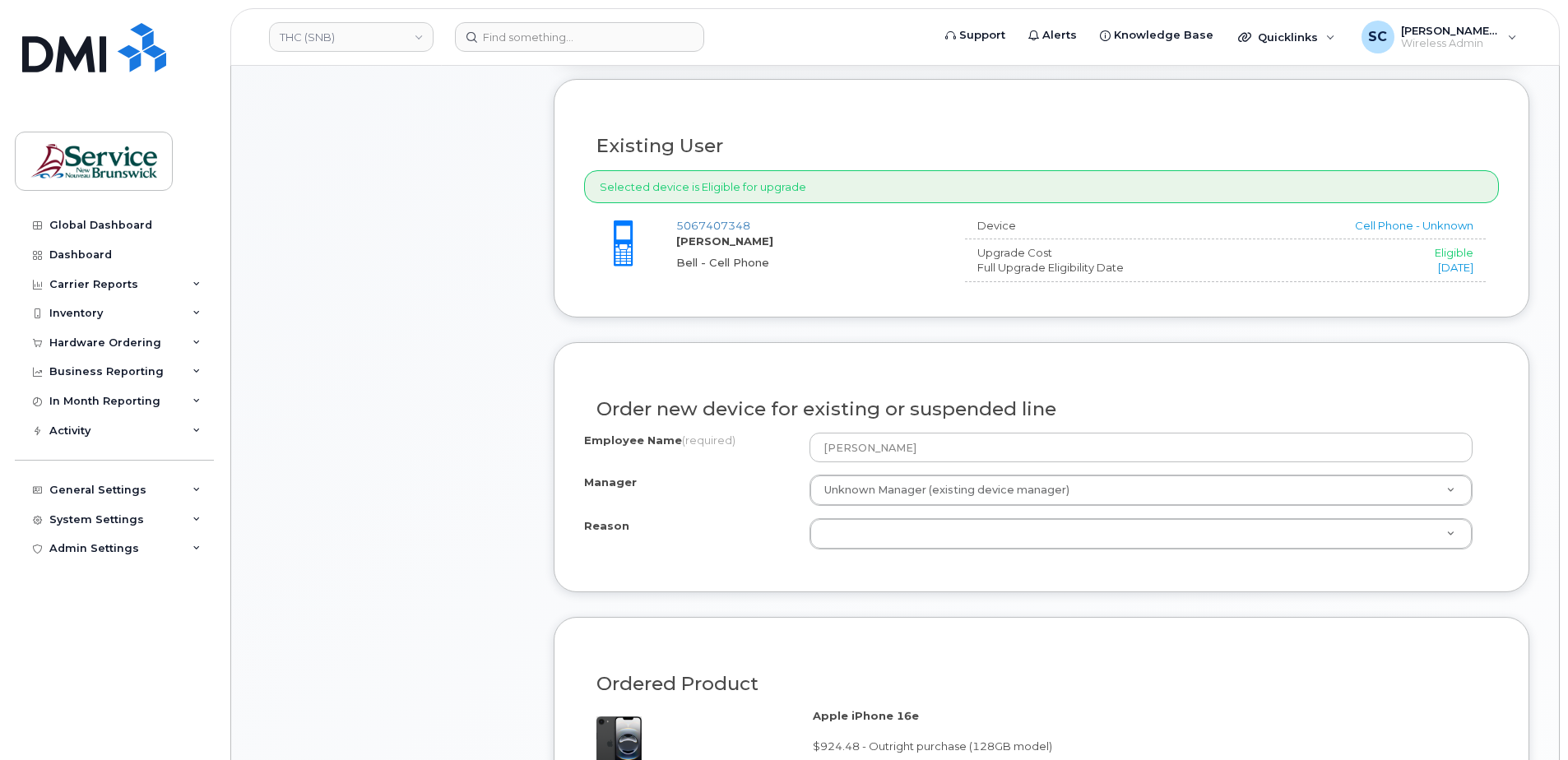
scroll to position [658, 0]
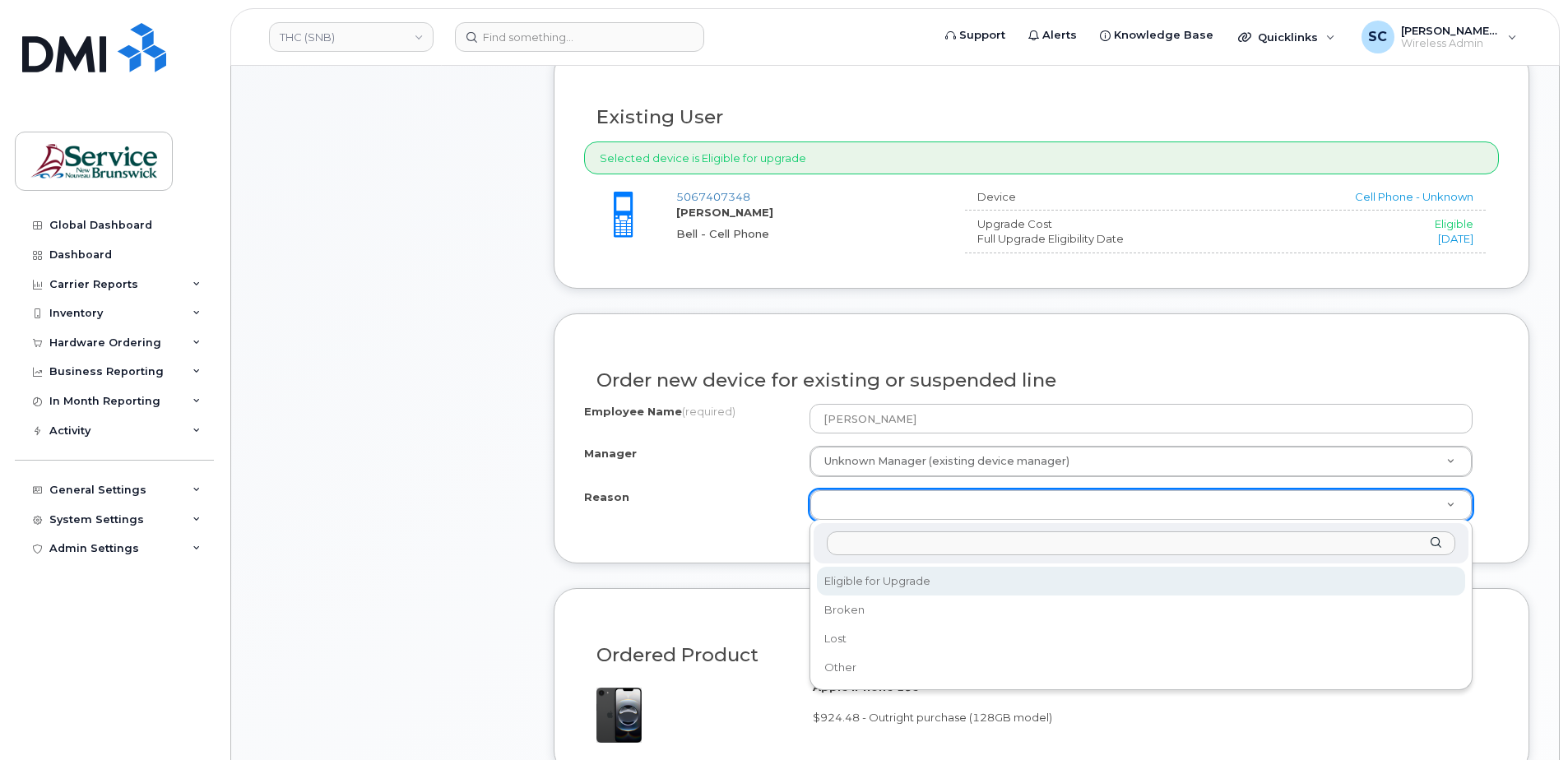
select select "eligible_for_upgrade"
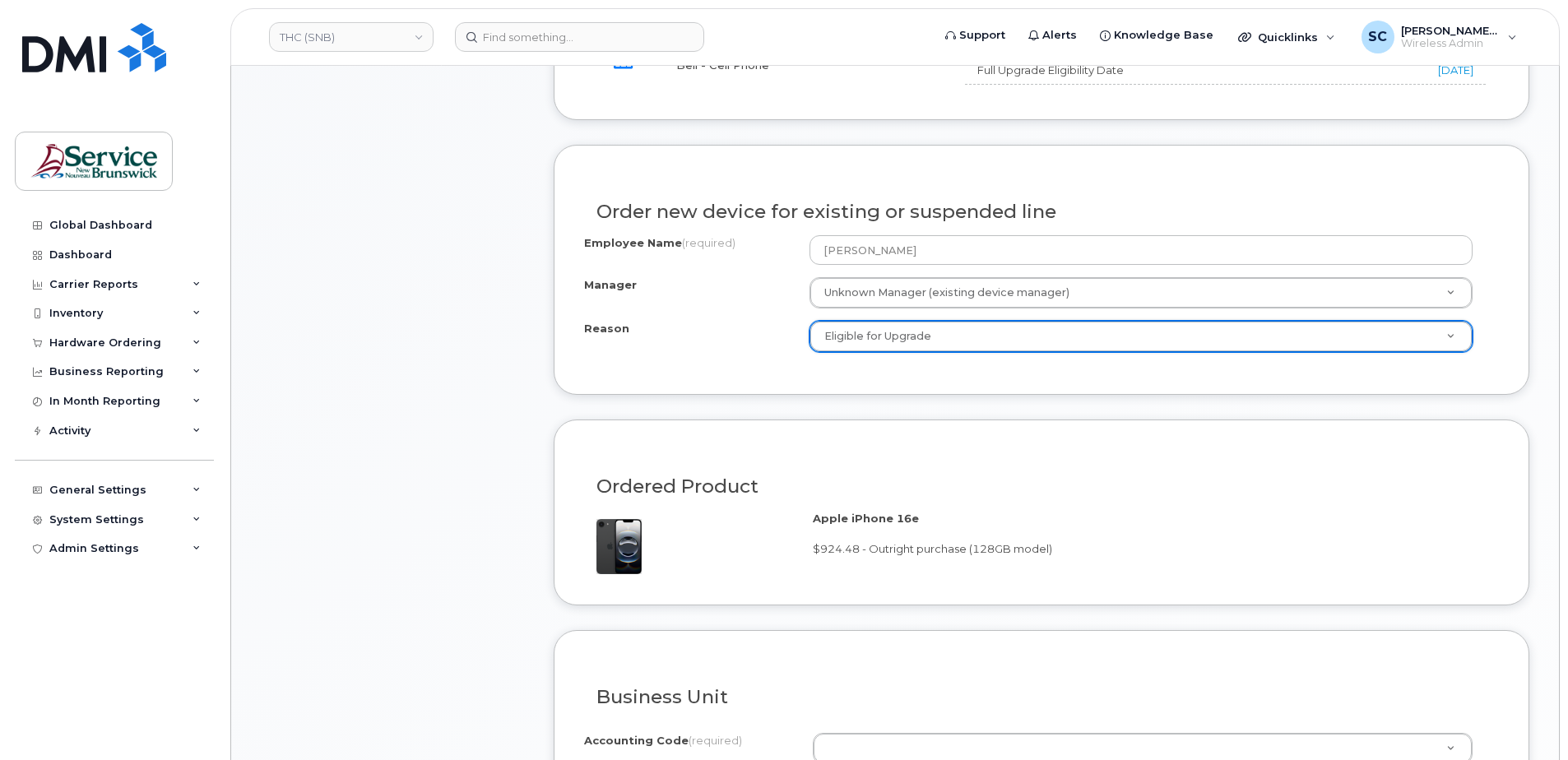
scroll to position [1069, 0]
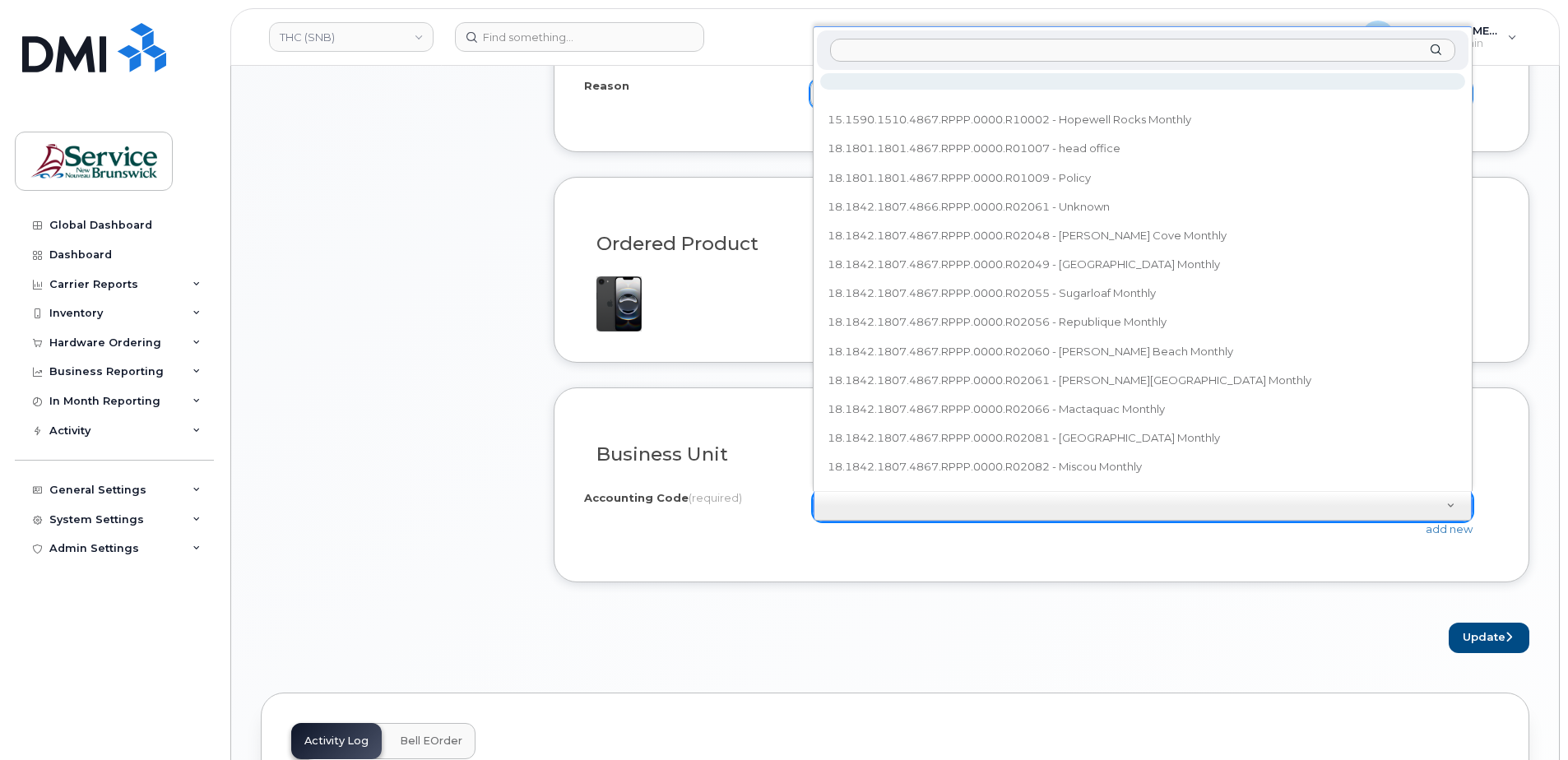
type input "18.1842.1807.XXXX.RPPP.0000.R02056"
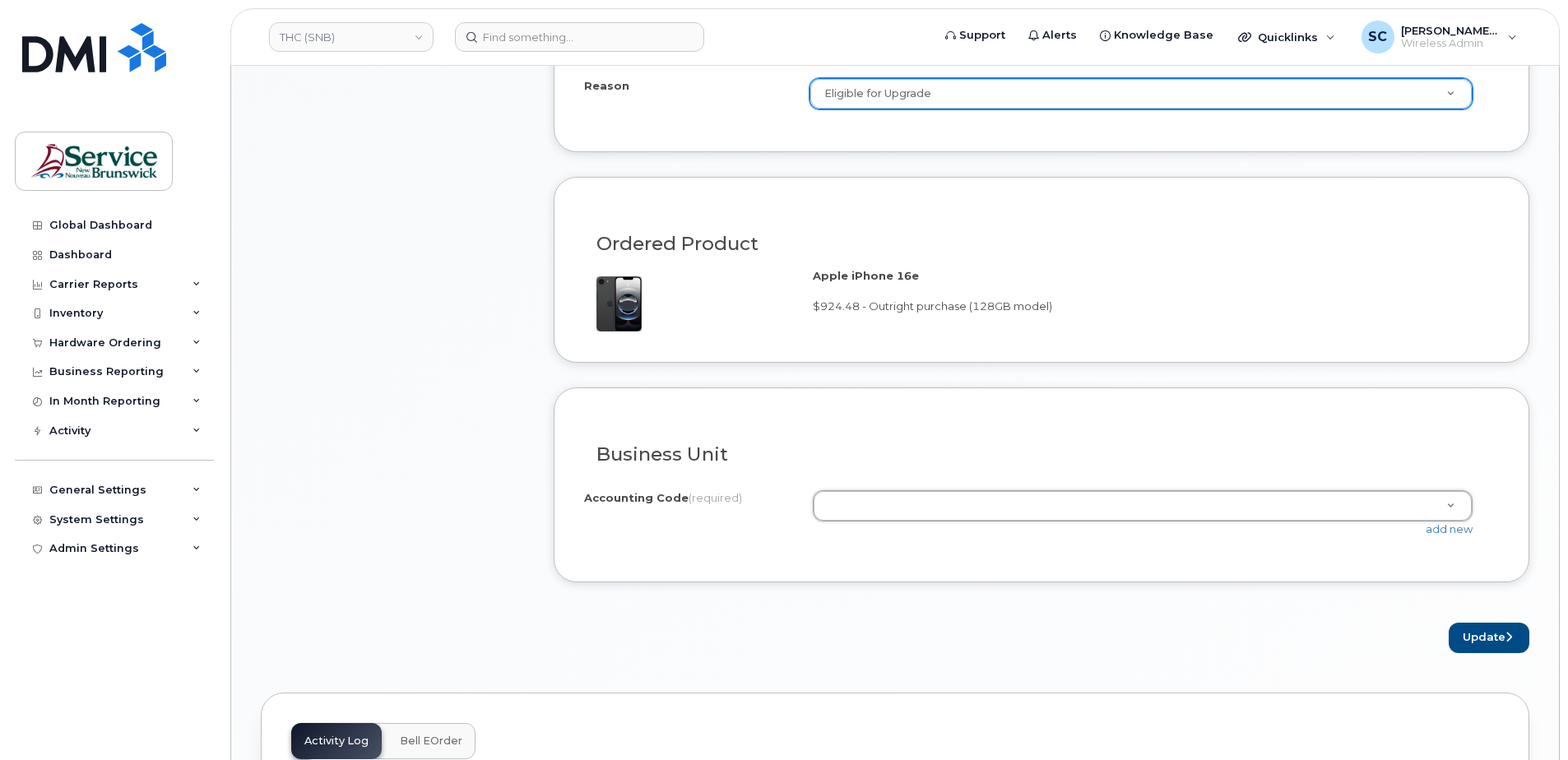
drag, startPoint x: 1054, startPoint y: 552, endPoint x: 1275, endPoint y: 554, distance: 221.0
click at [1455, 530] on link "add new" at bounding box center [1450, 529] width 47 height 13
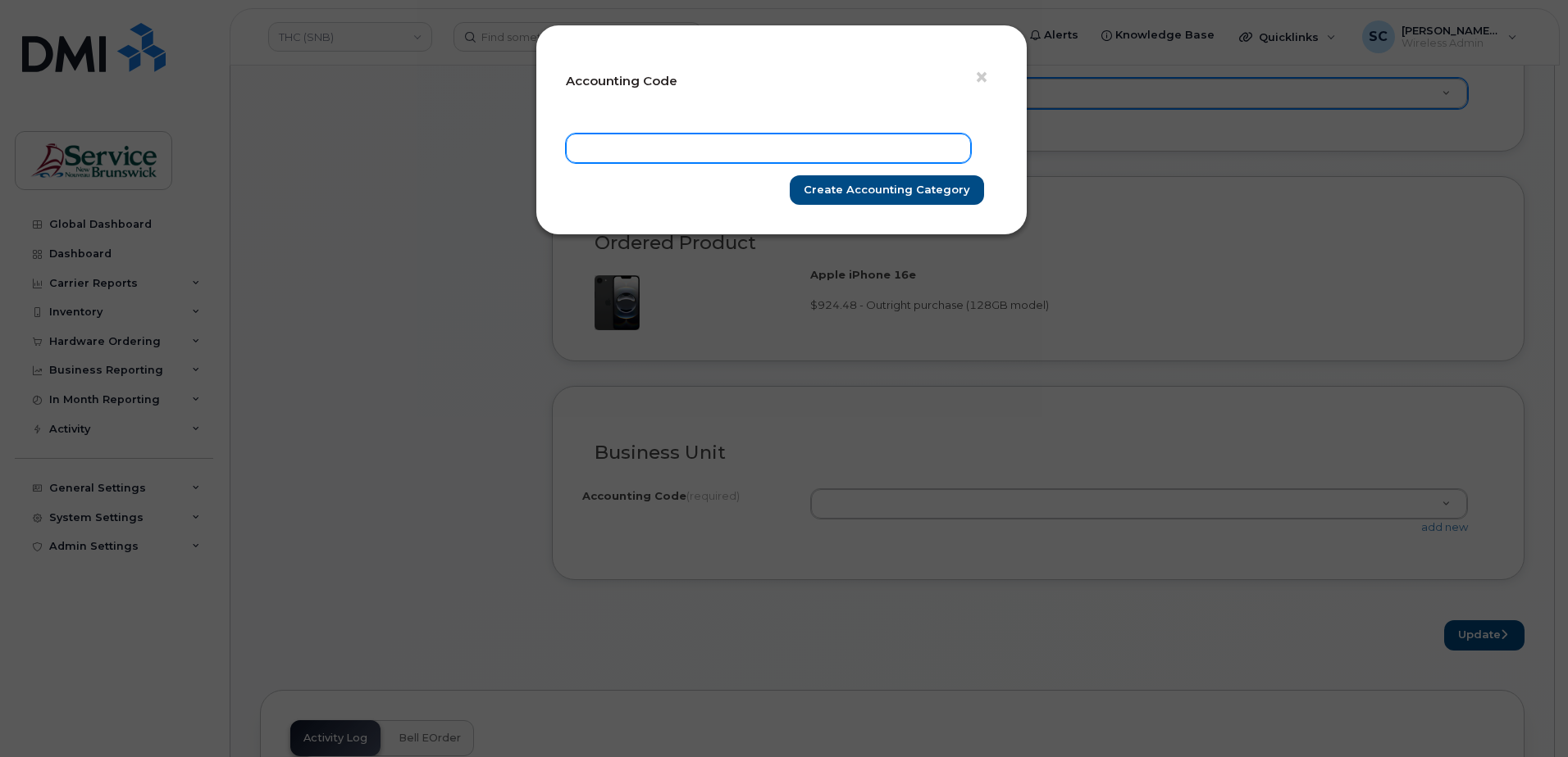
click at [918, 154] on input "text" at bounding box center [768, 148] width 405 height 30
paste input "18.1842.1807.XXXX.RPPP.0000.R02056"
type input "18.1842.1807.XXXX.RPPP.0000.R02056"
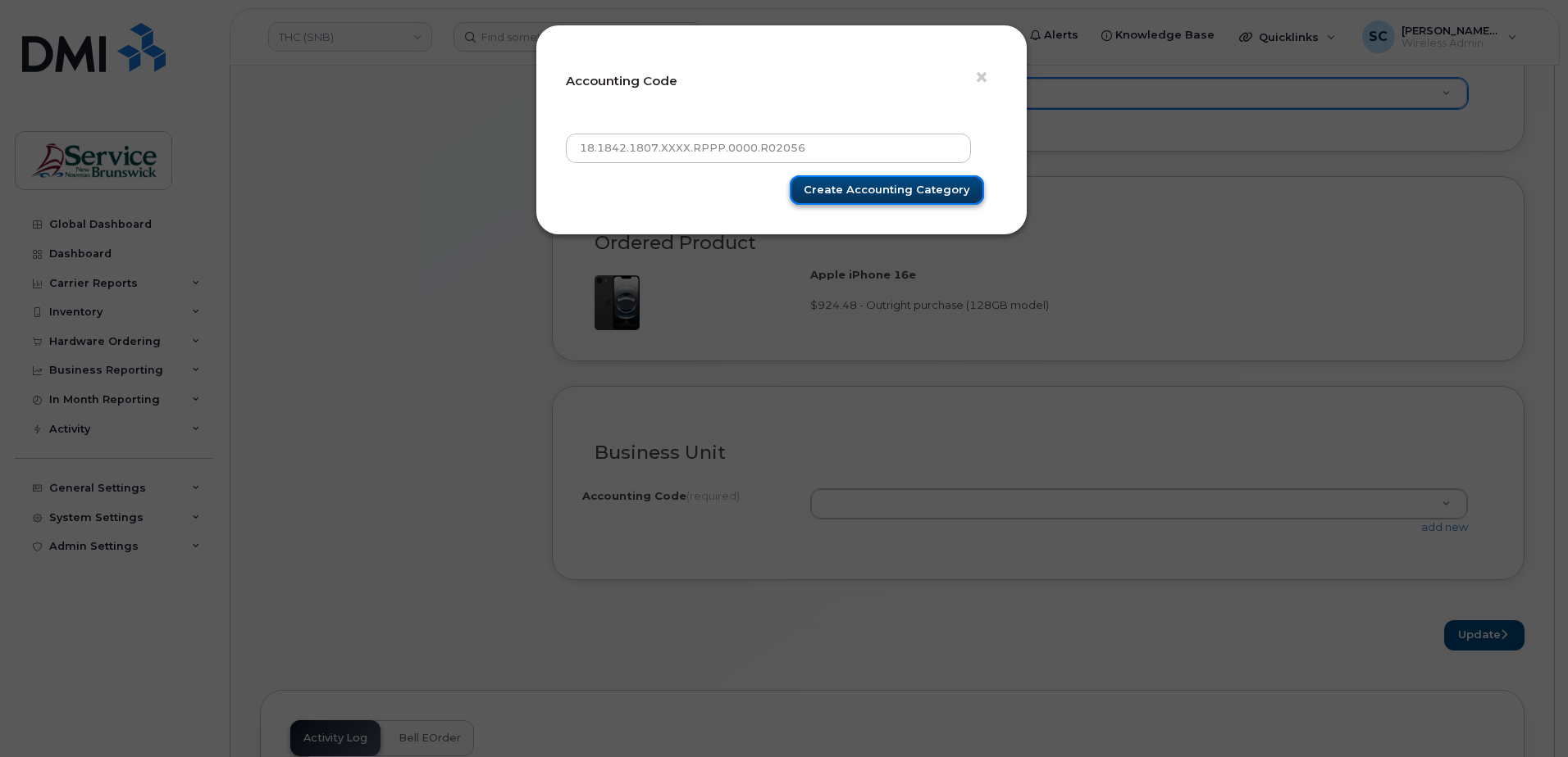
click at [926, 191] on input "Create Accounting category" at bounding box center [887, 189] width 194 height 30
type input "Create Accounting category"
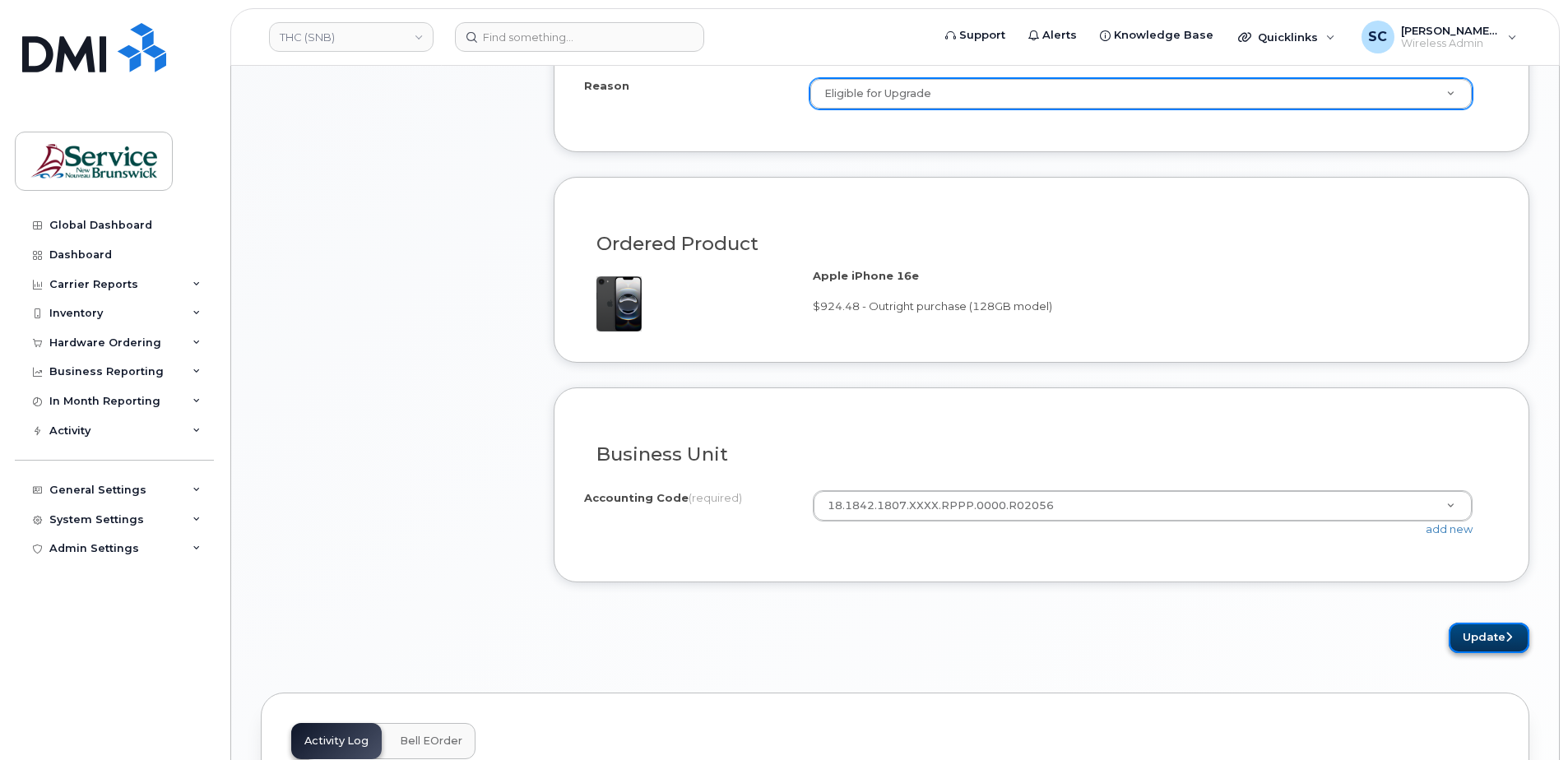
click at [1475, 639] on button "Update" at bounding box center [1489, 637] width 81 height 30
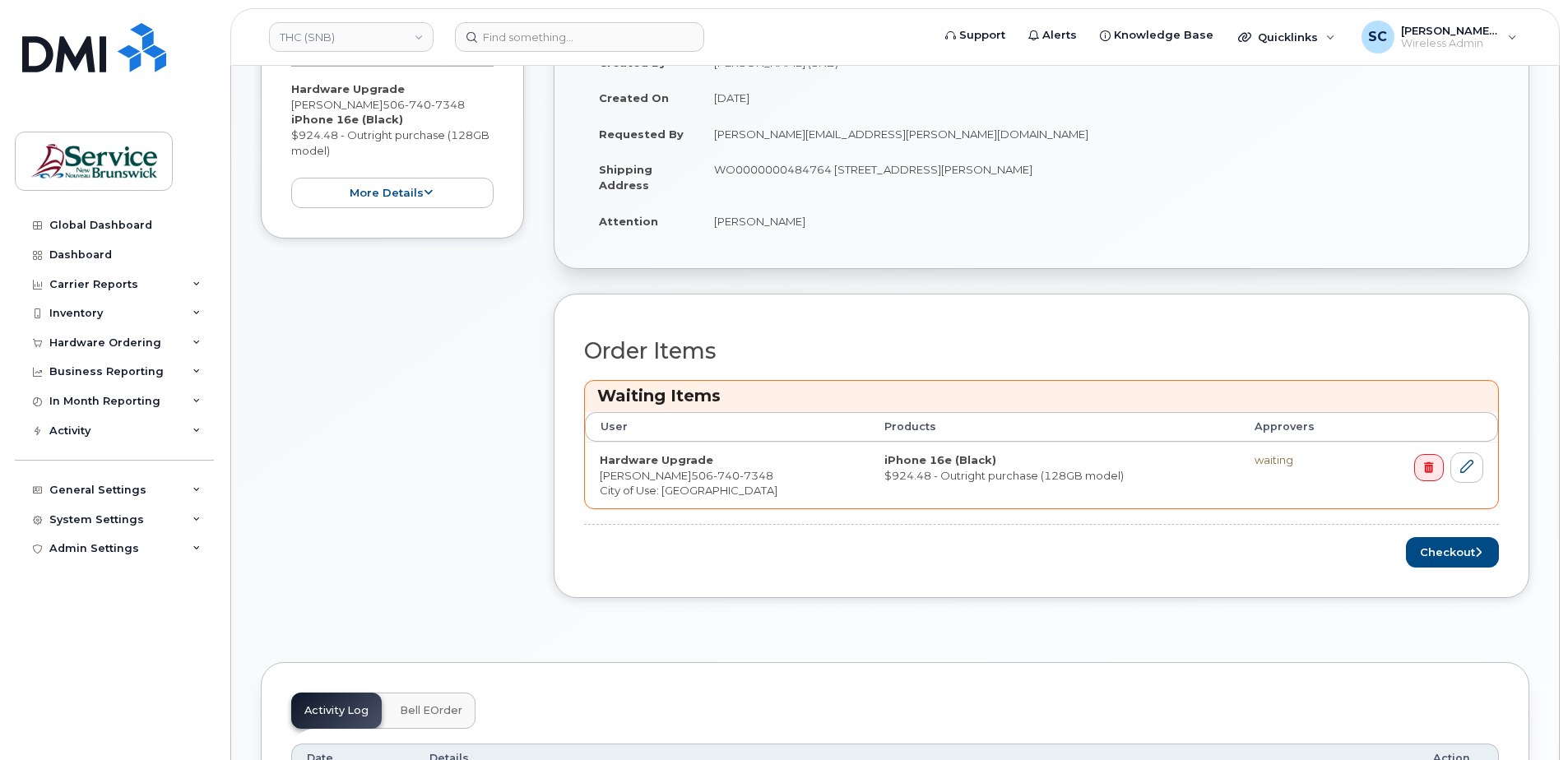
scroll to position [494, 0]
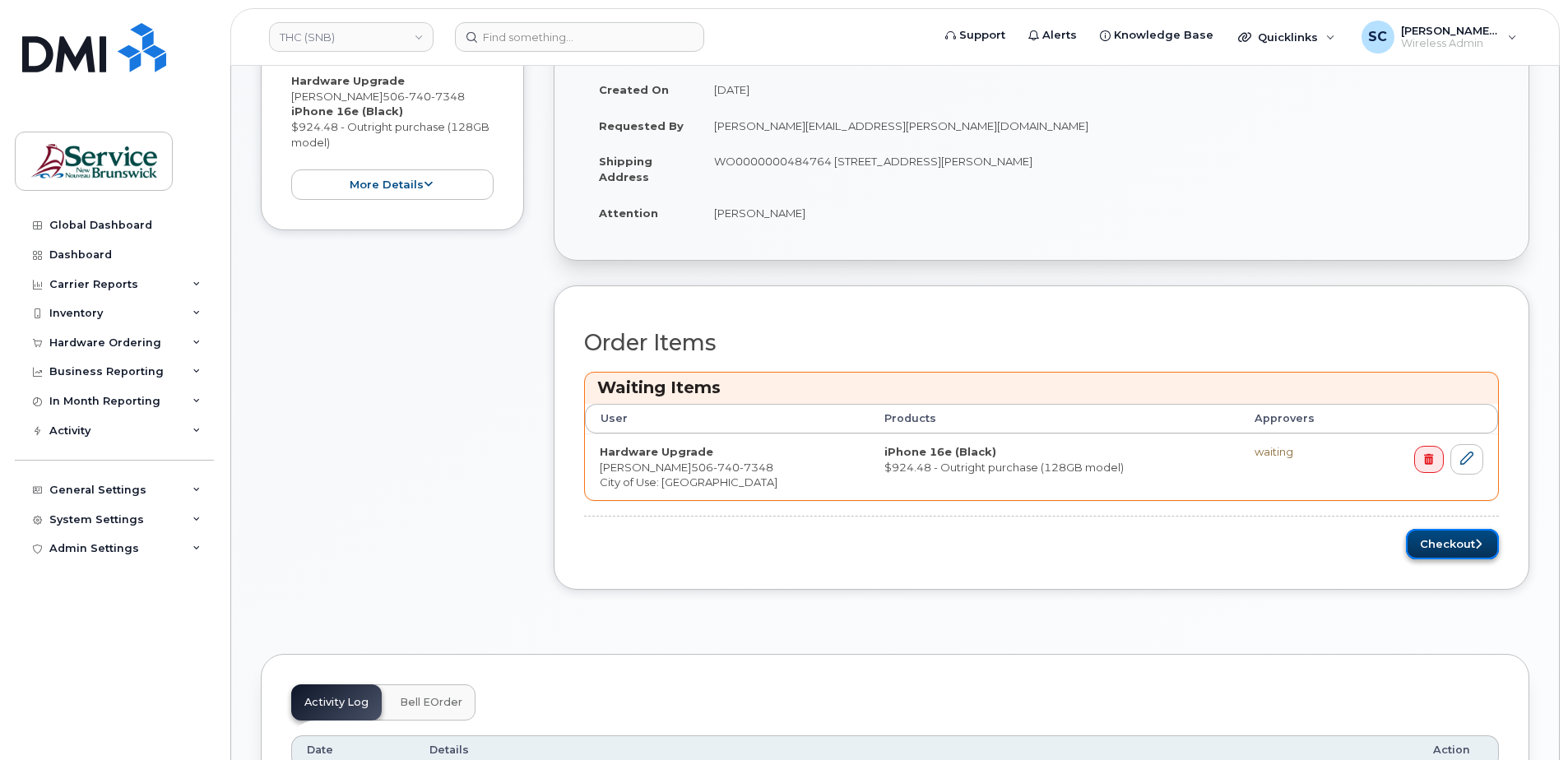
click at [1421, 545] on button "Checkout" at bounding box center [1452, 543] width 93 height 30
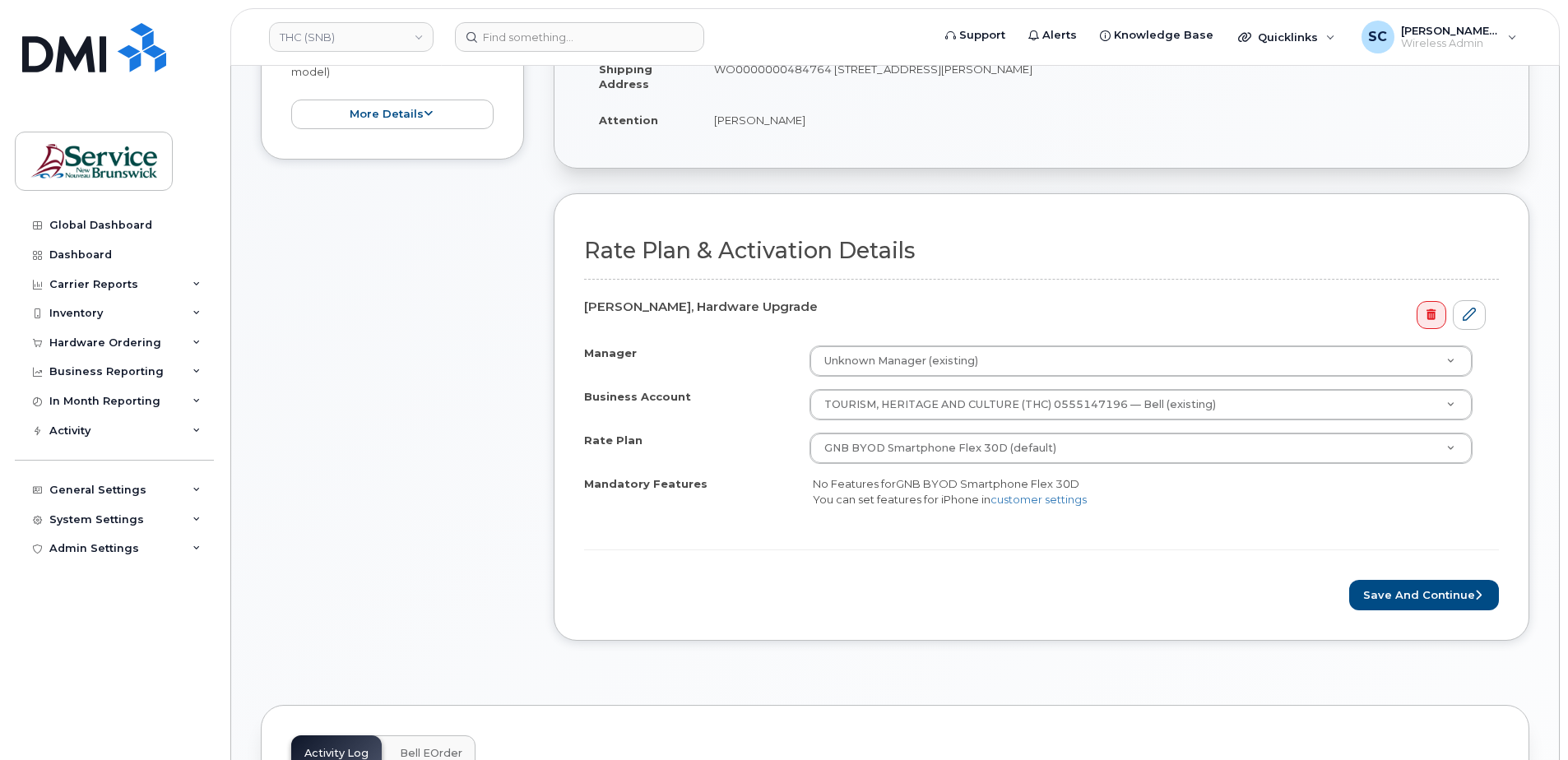
scroll to position [494, 0]
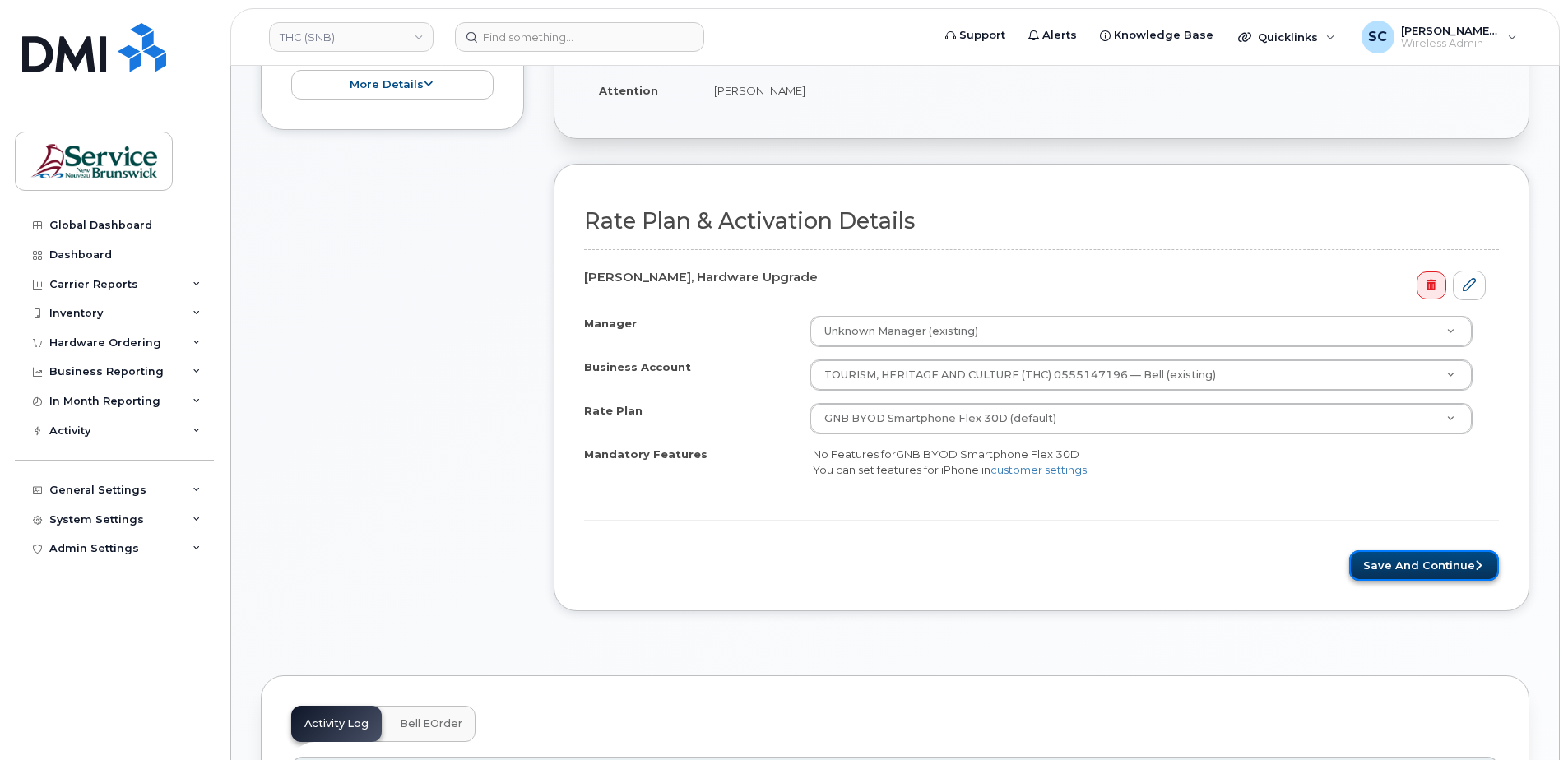
click at [1395, 562] on button "Save and Continue" at bounding box center [1424, 565] width 150 height 30
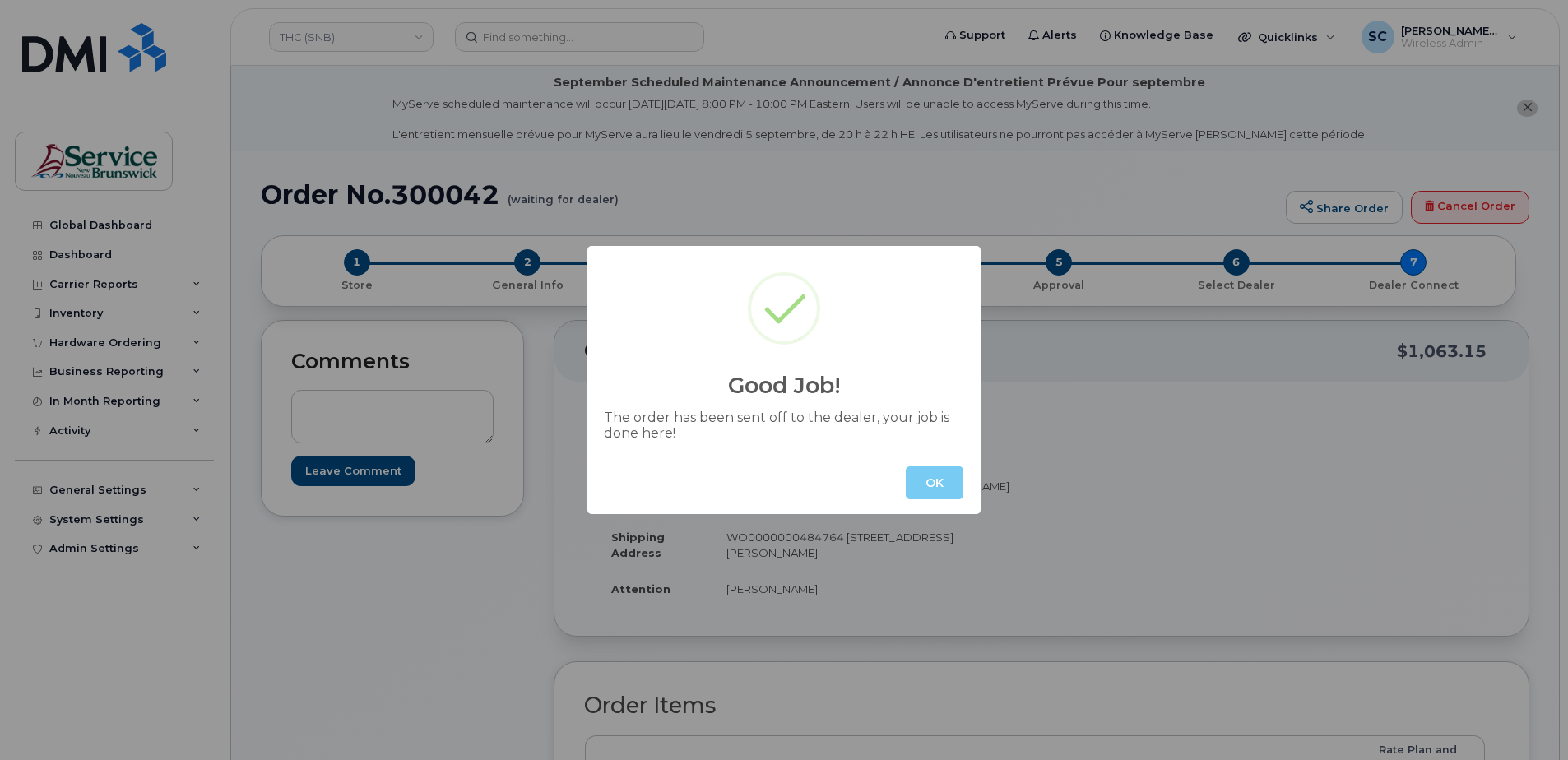
click at [938, 482] on button "OK" at bounding box center [934, 483] width 57 height 33
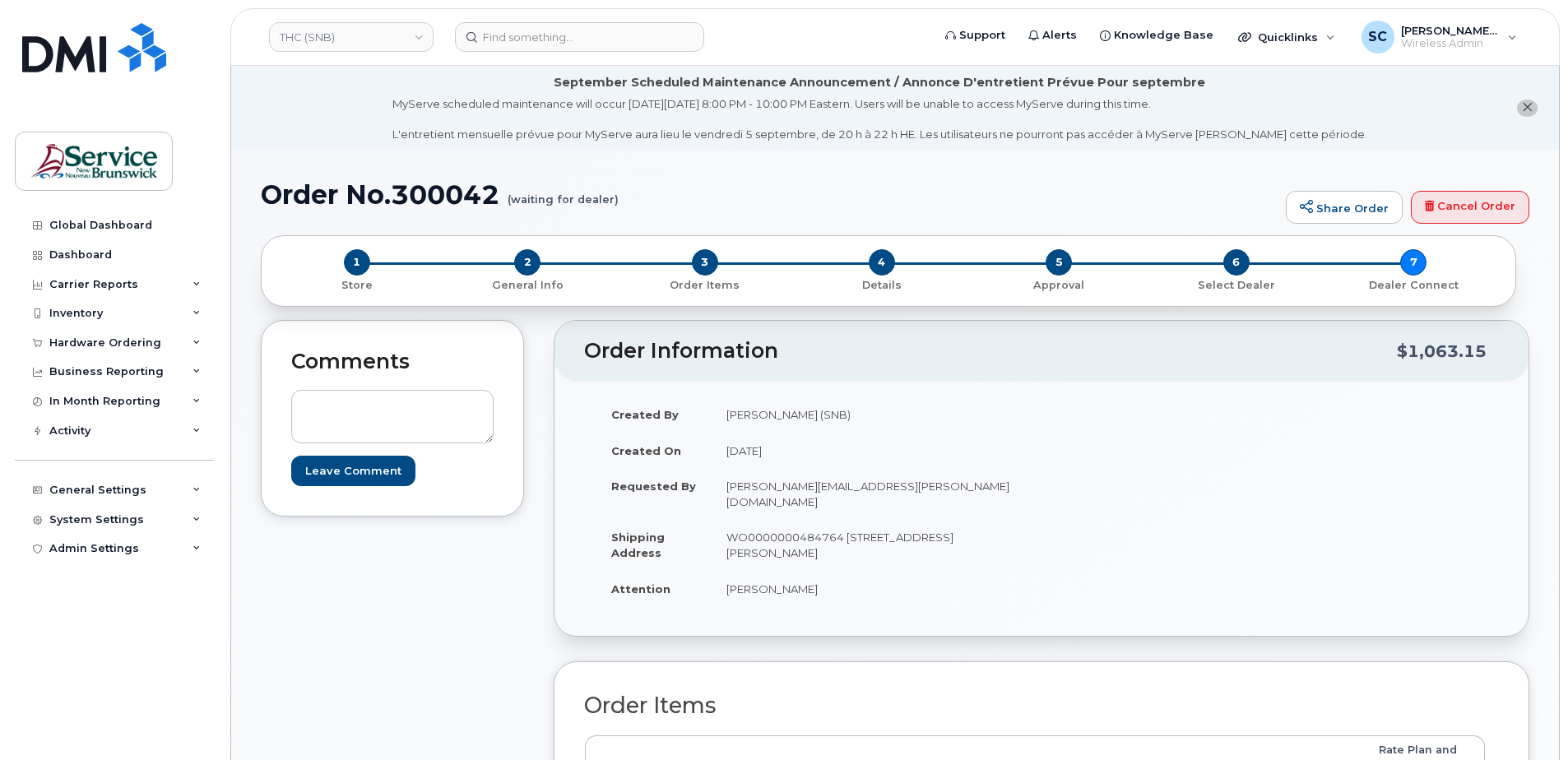
click at [470, 197] on h1 "Order No.300042 (waiting for dealer)" at bounding box center [770, 195] width 1017 height 29
copy h1 "300042"
